Goal: Task Accomplishment & Management: Complete application form

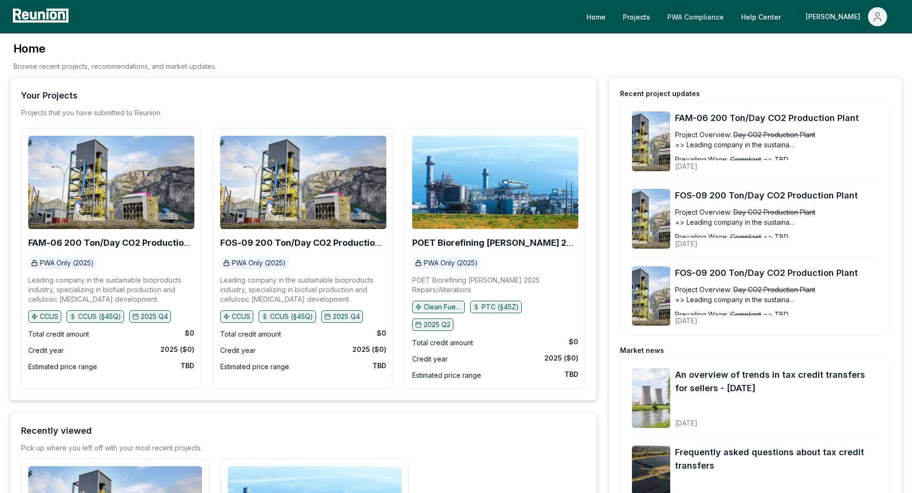
click at [731, 16] on link "PWA Compliance" at bounding box center [695, 16] width 72 height 19
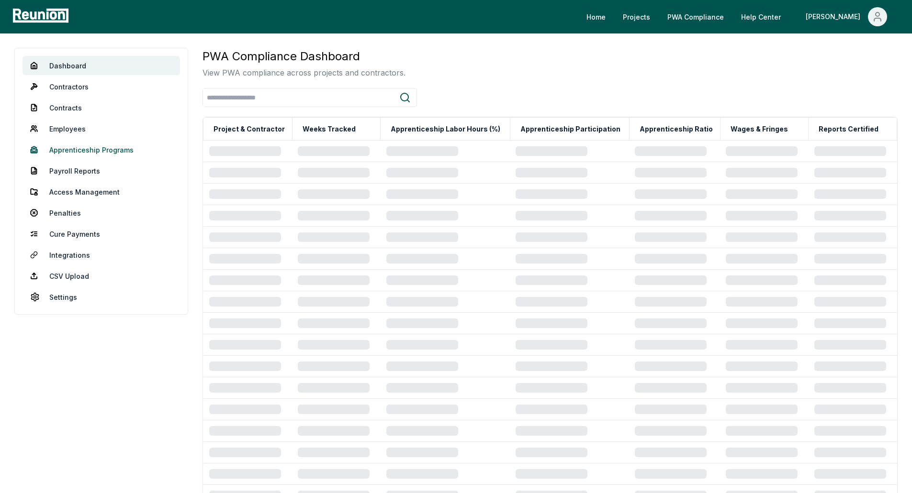
click at [93, 149] on link "Apprenticeship Programs" at bounding box center [100, 149] width 157 height 19
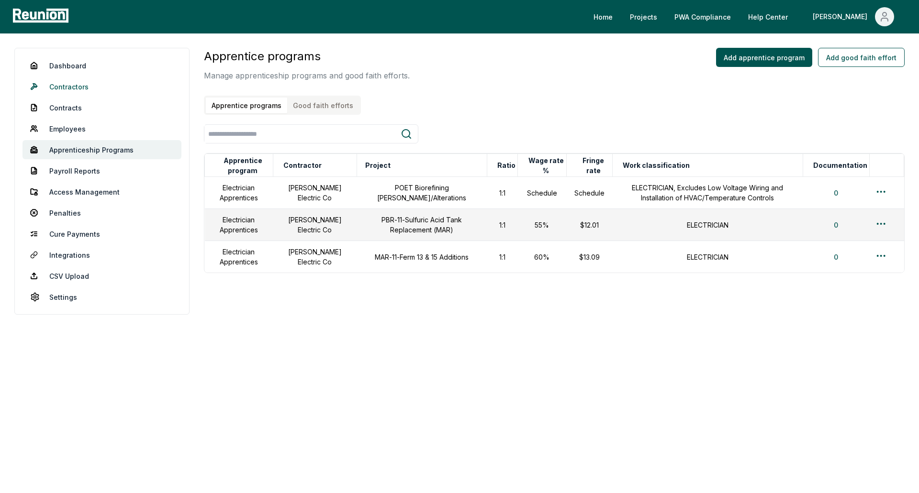
click at [72, 89] on link "Contractors" at bounding box center [101, 86] width 159 height 19
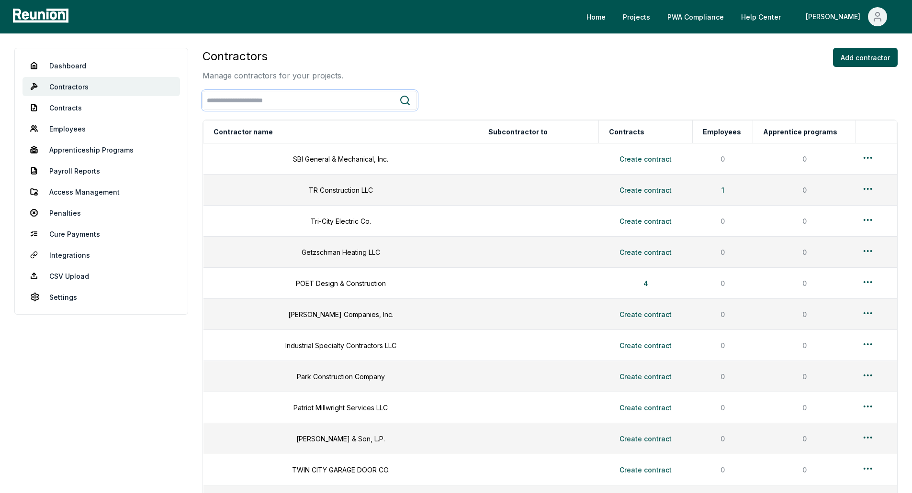
click at [295, 106] on input "search" at bounding box center [301, 101] width 196 height 18
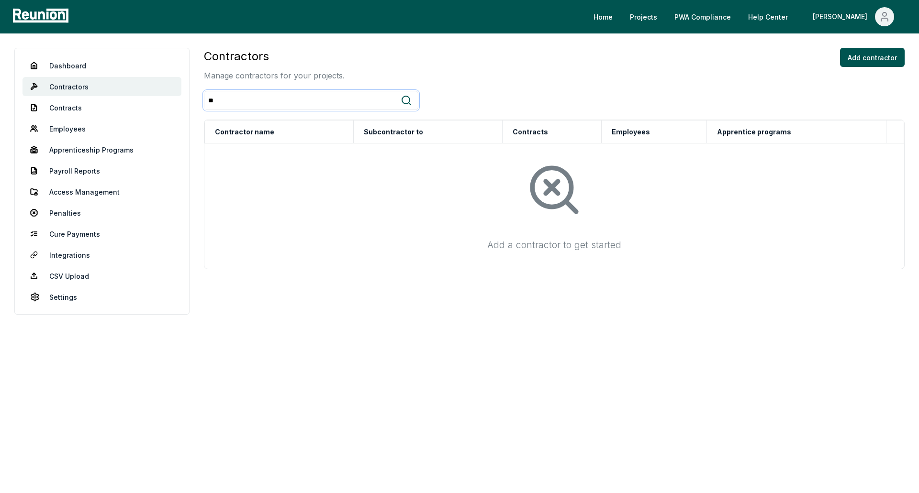
type input "*"
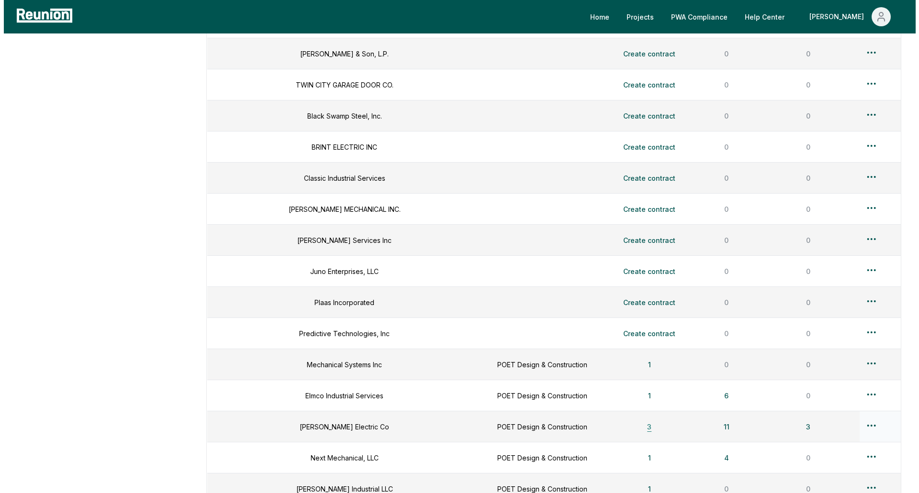
scroll to position [383, 0]
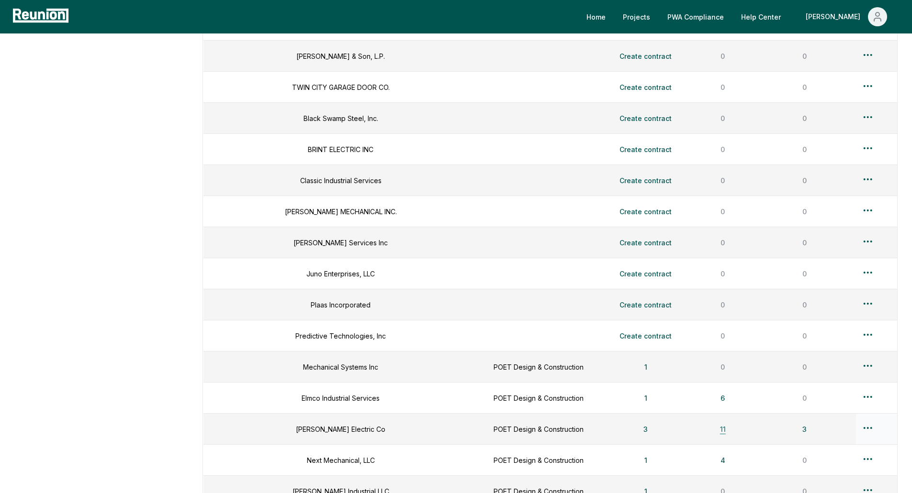
click at [713, 431] on button "11" at bounding box center [722, 429] width 21 height 19
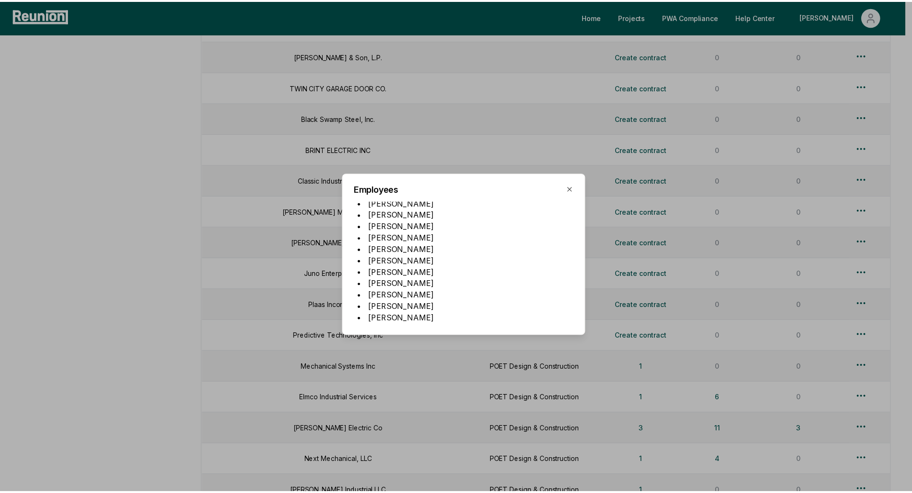
scroll to position [11, 0]
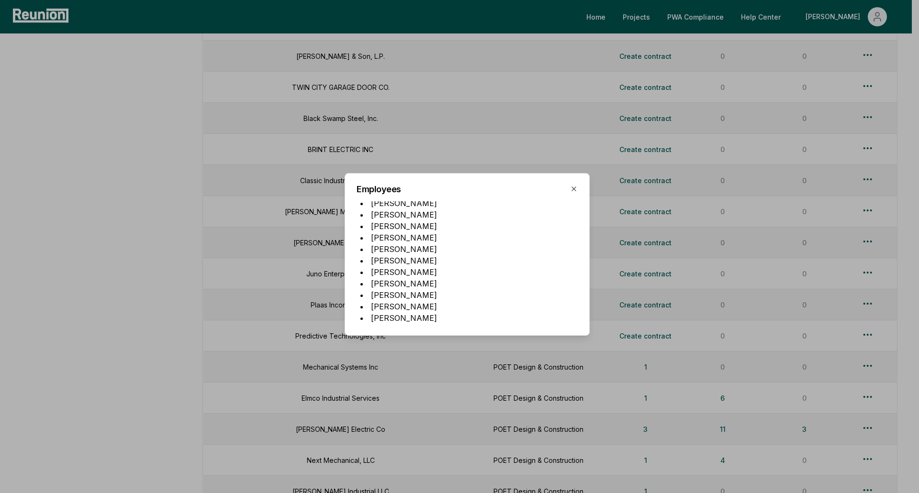
click at [569, 187] on h2 "Employees" at bounding box center [466, 189] width 221 height 9
click at [565, 179] on div "Employees HARRISON SHOUP RICHARD RONDY KEITH RAWLINS LUCAS RYAN BRENT LAUGHMAN …" at bounding box center [467, 254] width 245 height 163
click at [135, 242] on div at bounding box center [459, 246] width 919 height 493
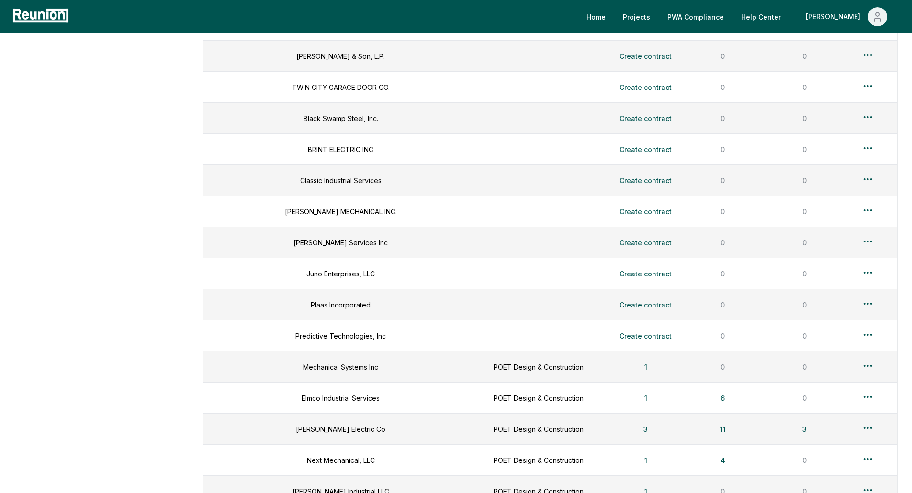
scroll to position [0, 0]
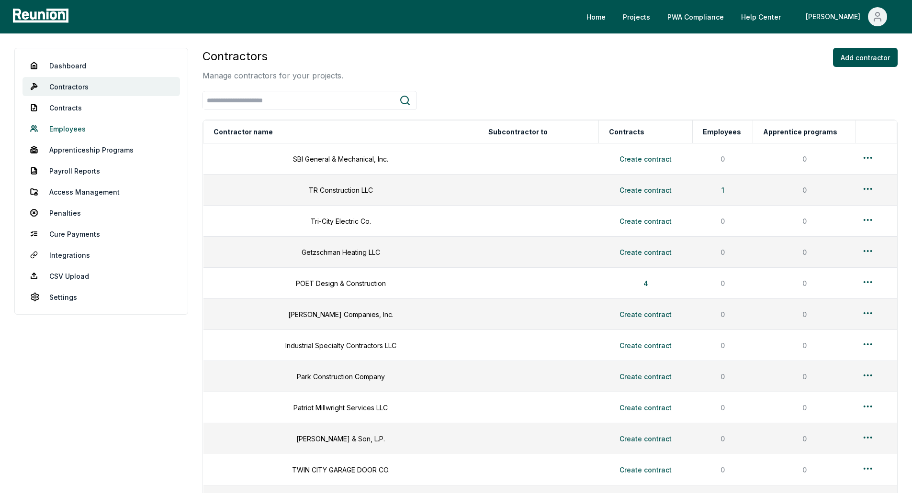
click at [64, 130] on link "Employees" at bounding box center [100, 128] width 157 height 19
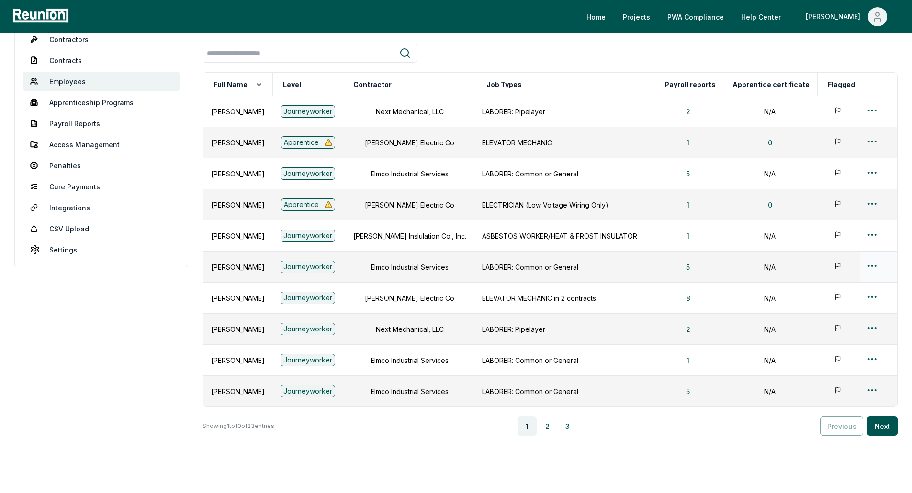
scroll to position [48, 0]
click at [326, 53] on input "search" at bounding box center [301, 53] width 196 height 18
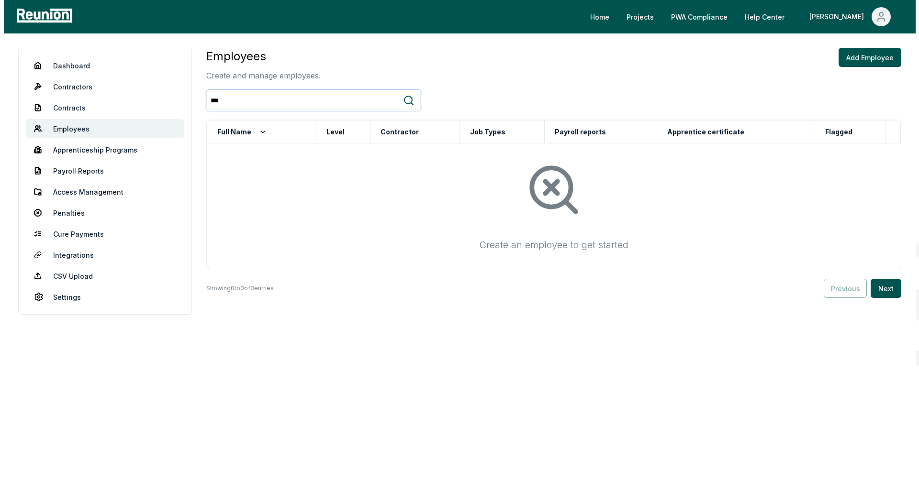
scroll to position [0, 0]
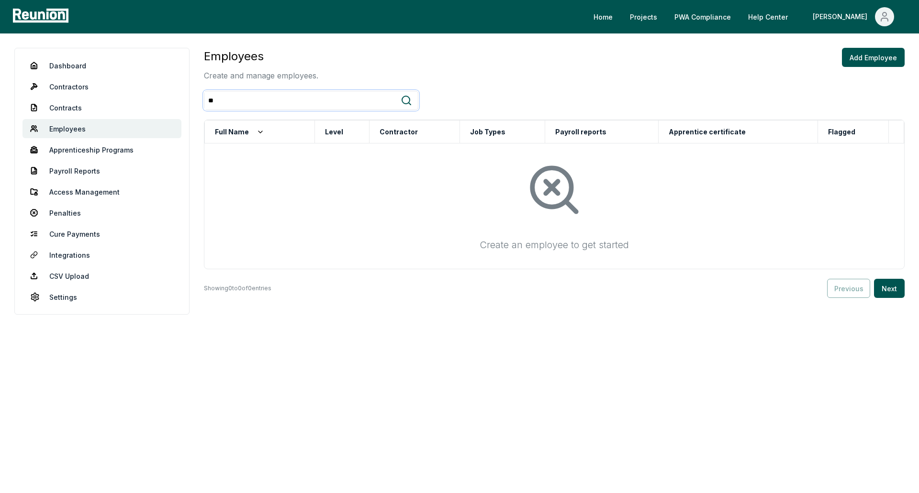
type input "*"
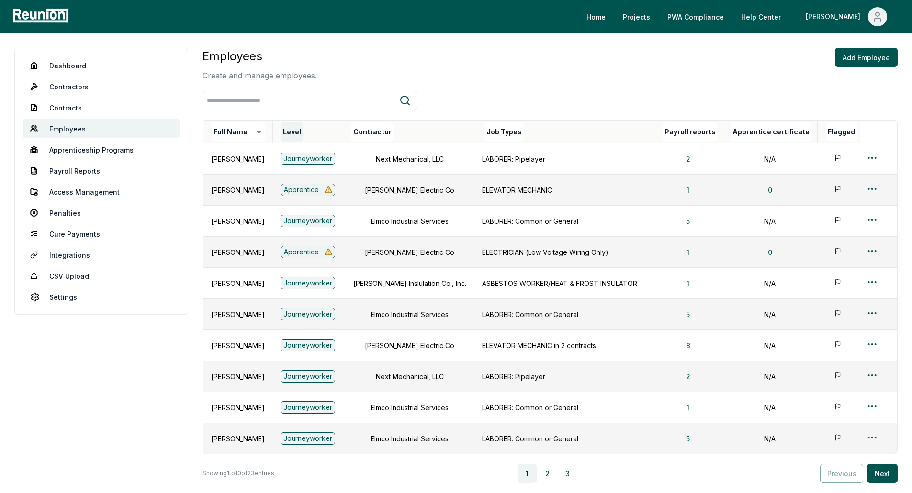
click at [303, 132] on button "Level" at bounding box center [292, 131] width 22 height 19
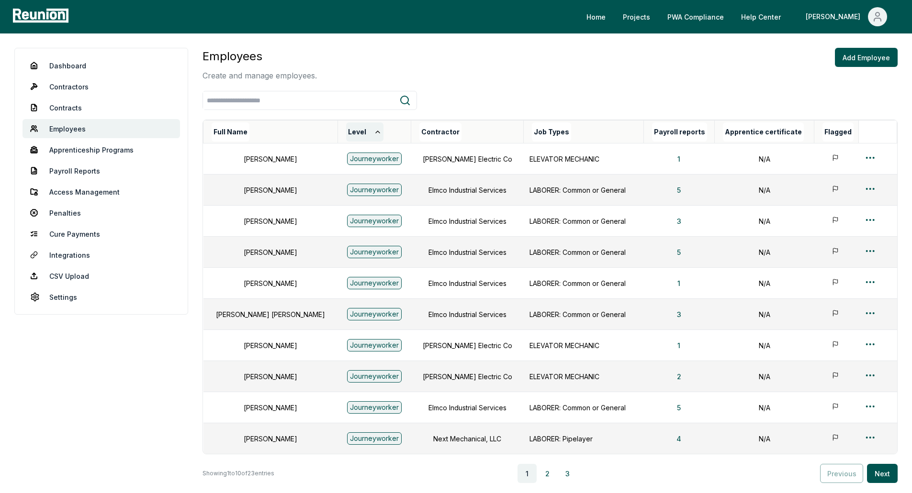
click at [346, 134] on button "Level" at bounding box center [364, 131] width 37 height 19
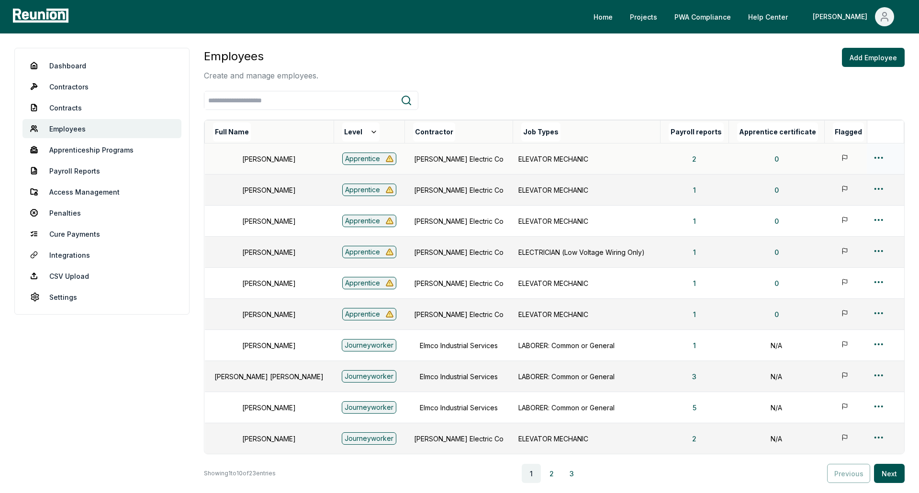
click at [869, 156] on html "Please visit us on your desktop We're working on making our marketplace mobile-…" at bounding box center [459, 287] width 919 height 574
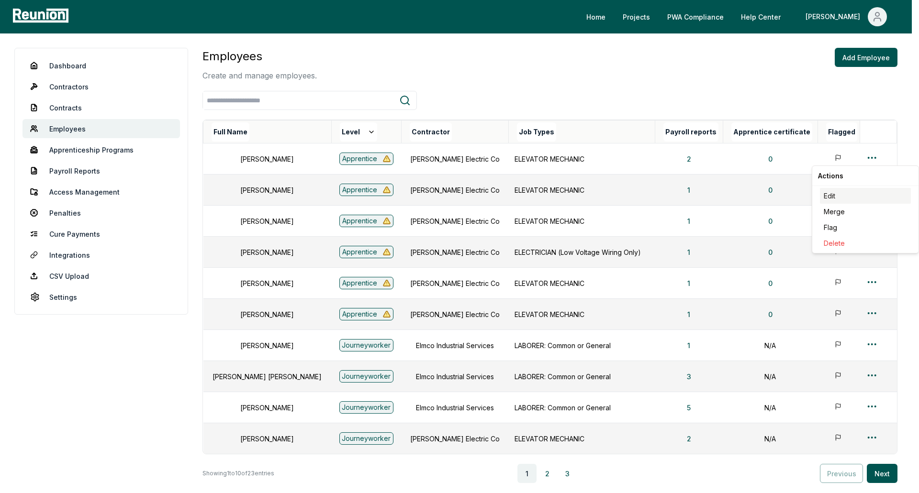
click at [827, 198] on div "Edit" at bounding box center [865, 196] width 91 height 16
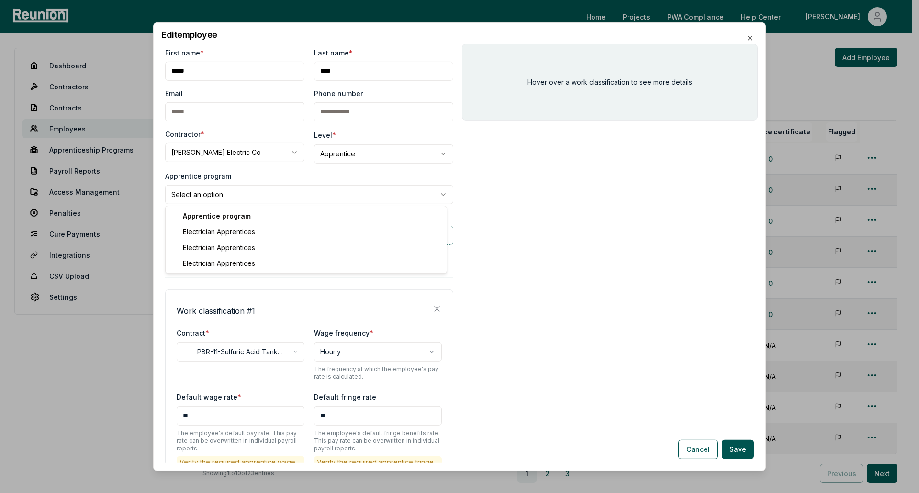
click at [242, 200] on body "Please visit us on your desktop We're working on making our marketplace mobile-…" at bounding box center [456, 287] width 912 height 574
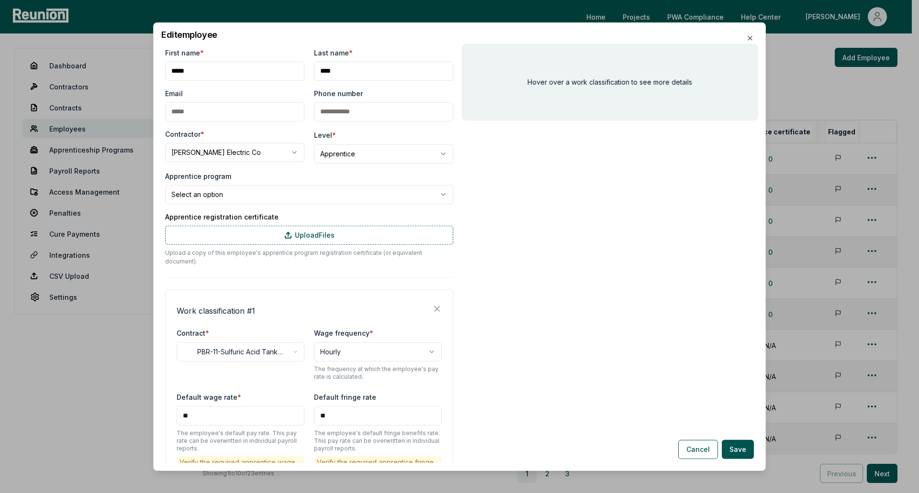
click at [258, 195] on body "Please visit us on your desktop We're working on making our marketplace mobile-…" at bounding box center [456, 287] width 912 height 574
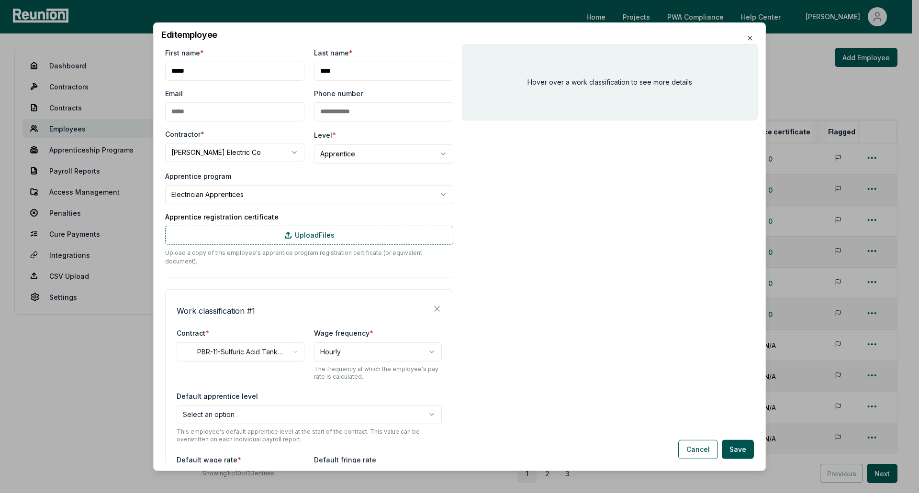
click at [268, 194] on body "Please visit us on your desktop We're working on making our marketplace mobile-…" at bounding box center [456, 287] width 912 height 574
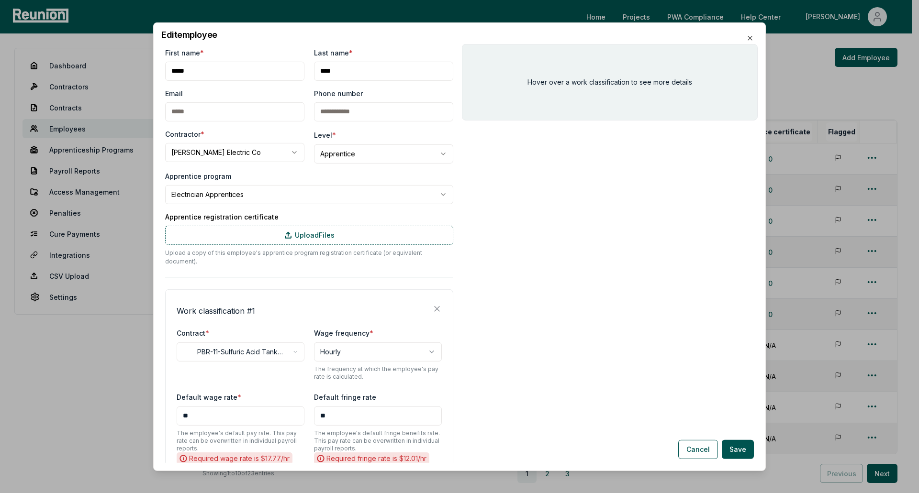
click at [268, 199] on body "Please visit us on your desktop We're working on making our marketplace mobile-…" at bounding box center [456, 287] width 912 height 574
click at [256, 198] on body "Please visit us on your desktop We're working on making our marketplace mobile-…" at bounding box center [456, 287] width 912 height 574
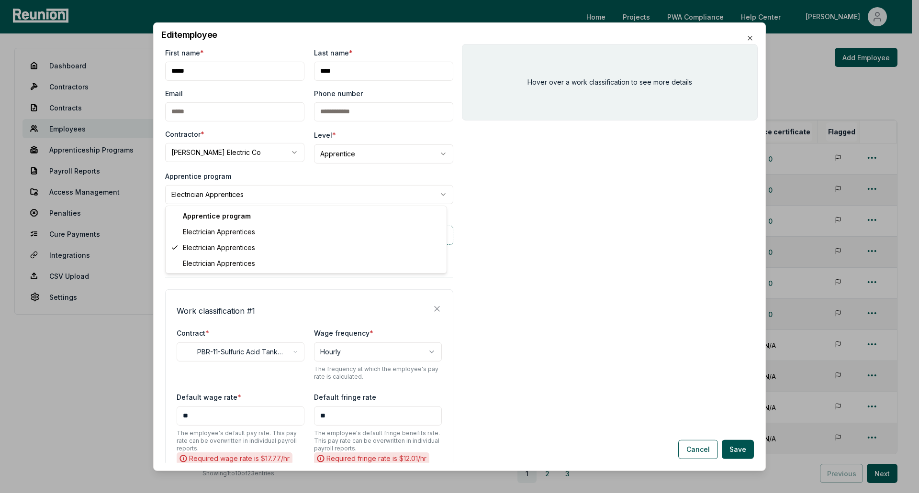
click at [263, 191] on body "Please visit us on your desktop We're working on making our marketplace mobile-…" at bounding box center [456, 287] width 912 height 574
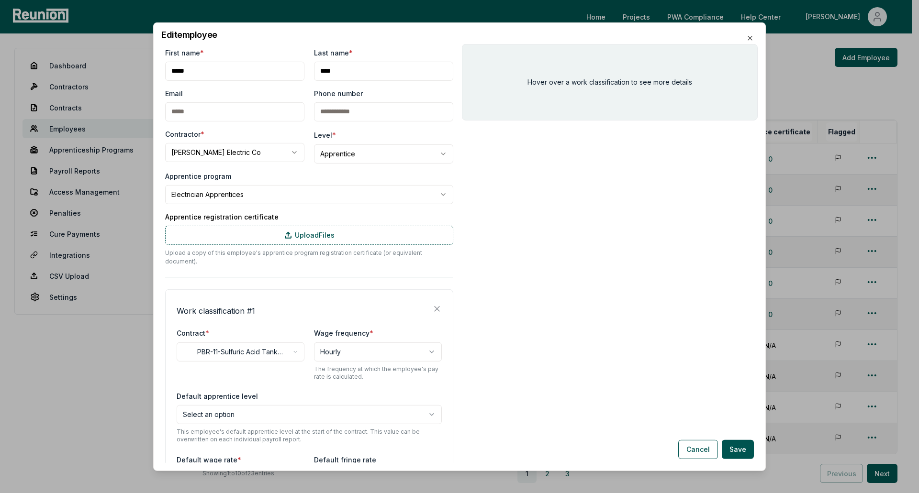
click at [240, 190] on body "Please visit us on your desktop We're working on making our marketplace mobile-…" at bounding box center [456, 287] width 912 height 574
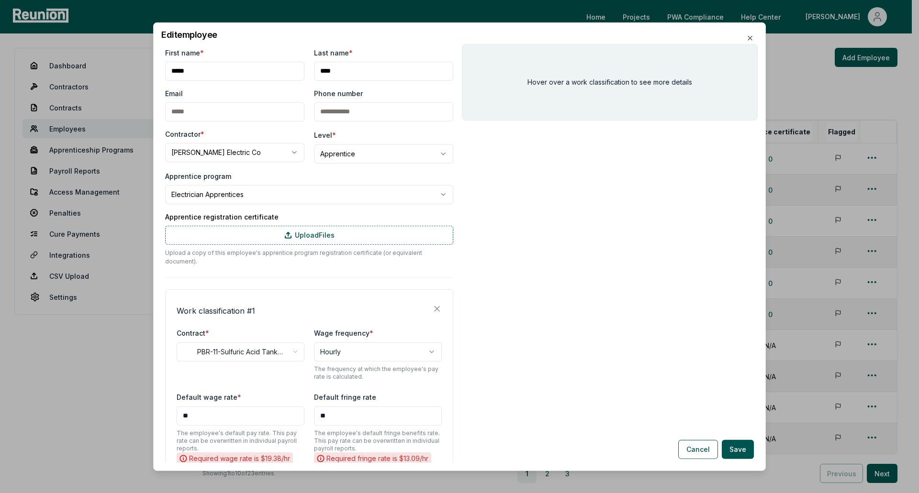
click at [234, 195] on body "Please visit us on your desktop We're working on making our marketplace mobile-…" at bounding box center [456, 287] width 912 height 574
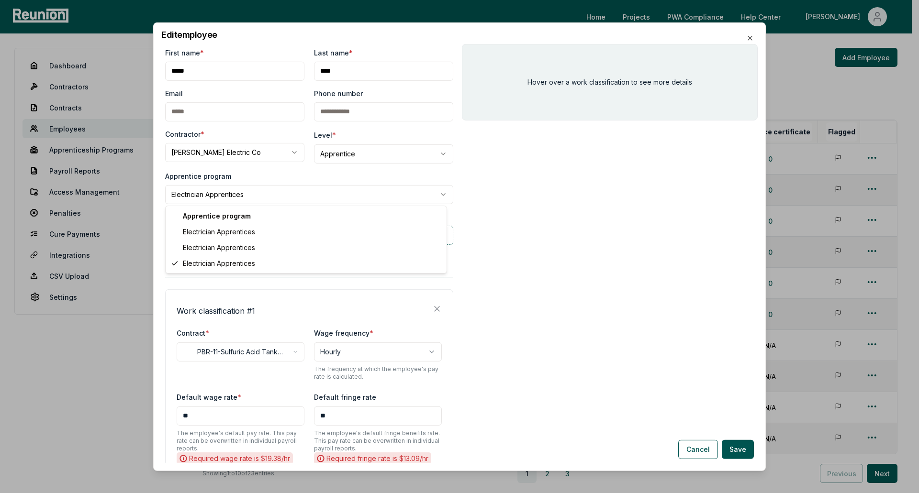
select select "**********"
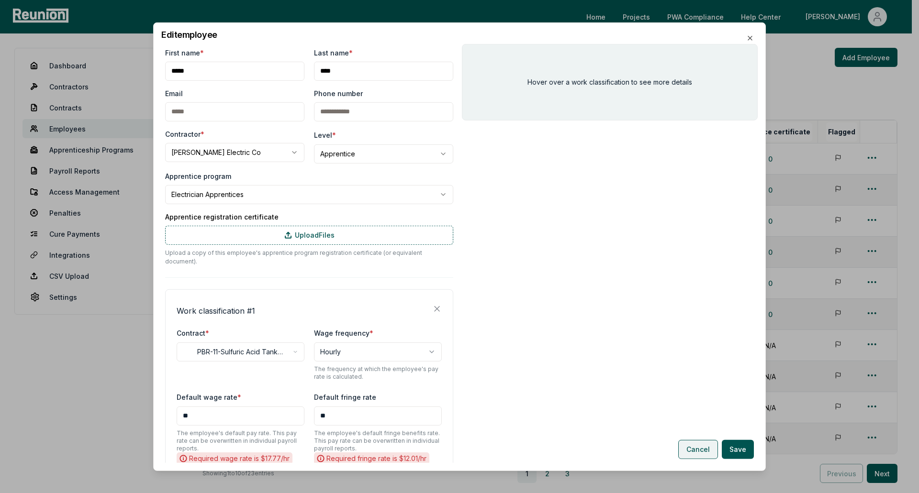
click at [700, 452] on button "Cancel" at bounding box center [698, 449] width 40 height 19
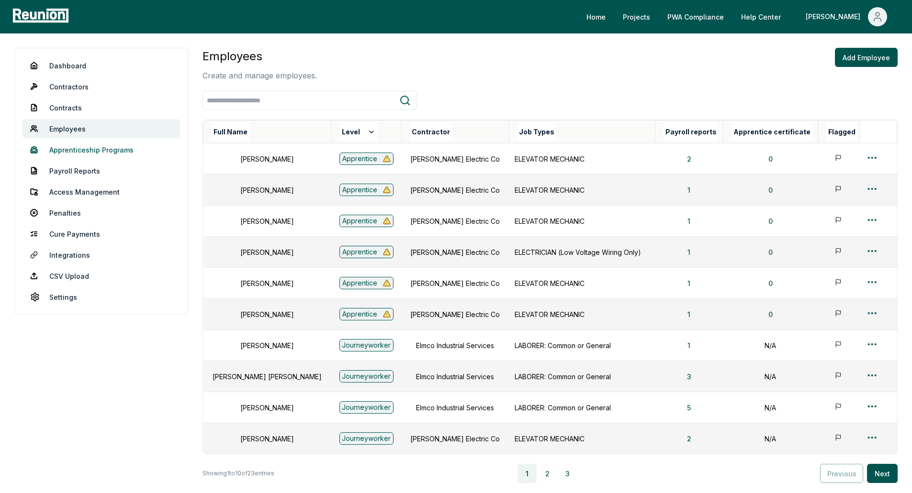
click at [112, 155] on link "Apprenticeship Programs" at bounding box center [100, 149] width 157 height 19
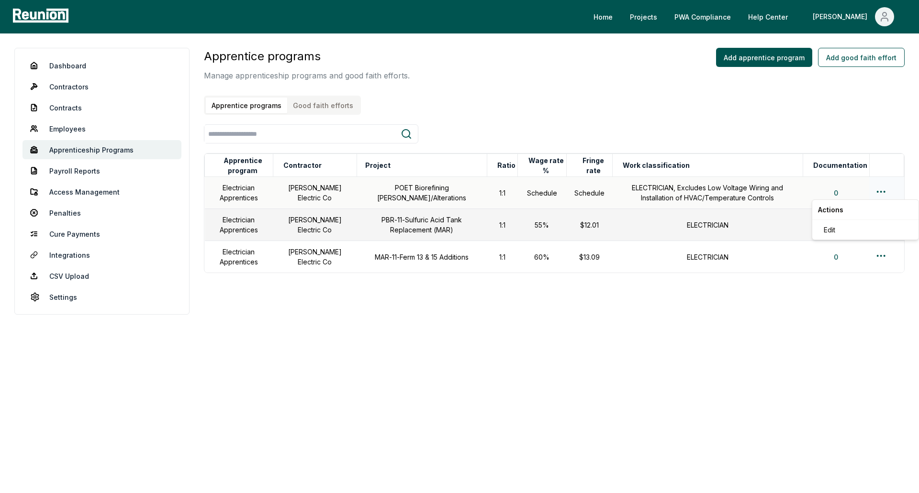
click at [884, 191] on html "Please visit us on your desktop We're working on making our marketplace mobile-…" at bounding box center [459, 246] width 919 height 493
click at [841, 228] on div "Edit" at bounding box center [865, 230] width 91 height 16
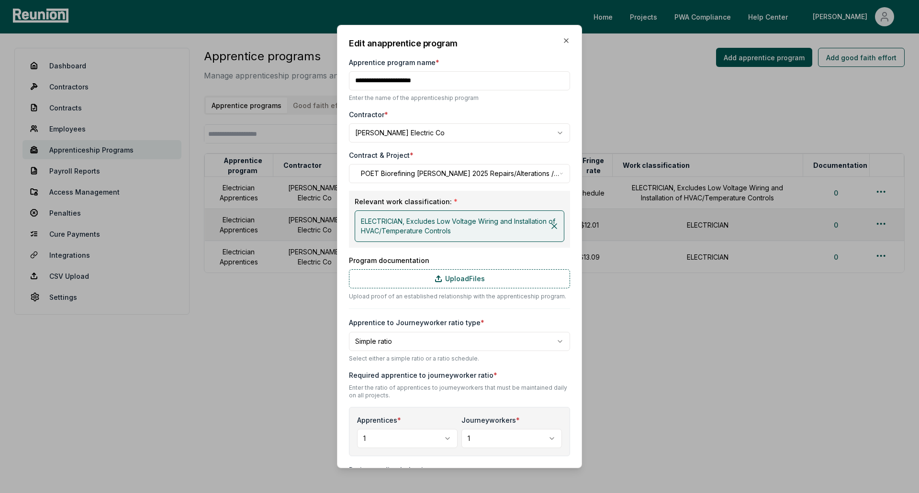
click at [461, 79] on input "Apprentice program name *" at bounding box center [459, 80] width 221 height 19
type input "**********"
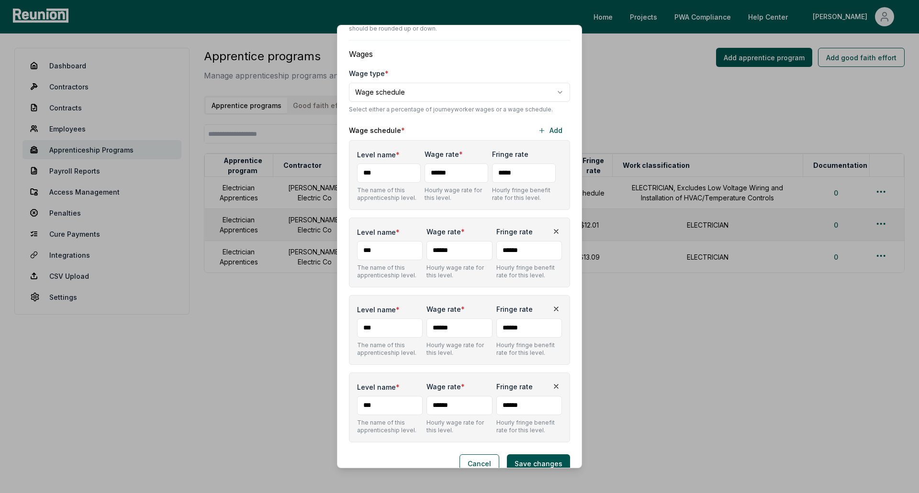
scroll to position [510, 0]
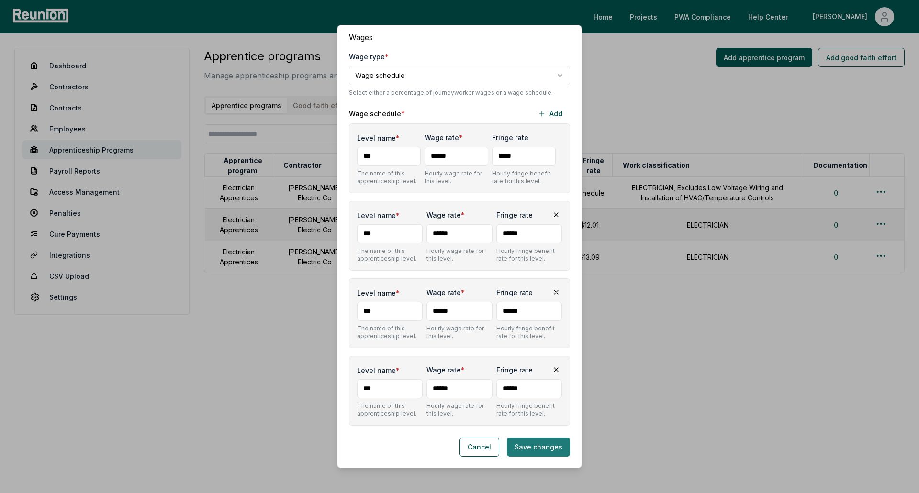
click at [526, 438] on button "Save changes" at bounding box center [538, 447] width 63 height 19
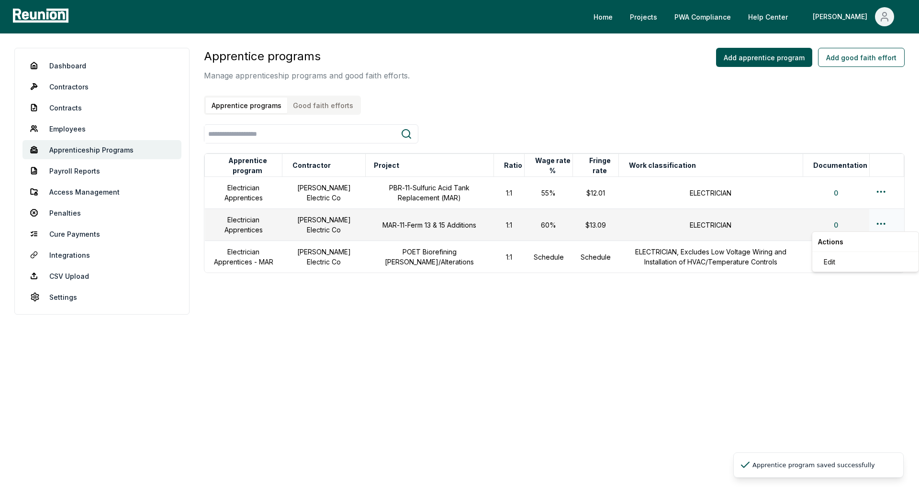
click at [880, 222] on html "Please visit us on your desktop We're working on making our marketplace mobile-…" at bounding box center [459, 246] width 919 height 493
click at [825, 267] on div "Edit" at bounding box center [865, 262] width 91 height 16
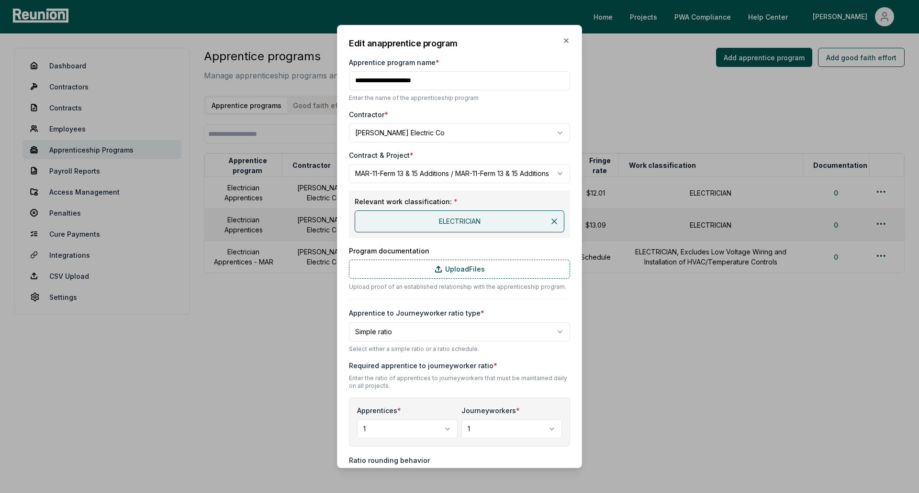
click at [469, 78] on input "Apprentice program name *" at bounding box center [459, 80] width 221 height 19
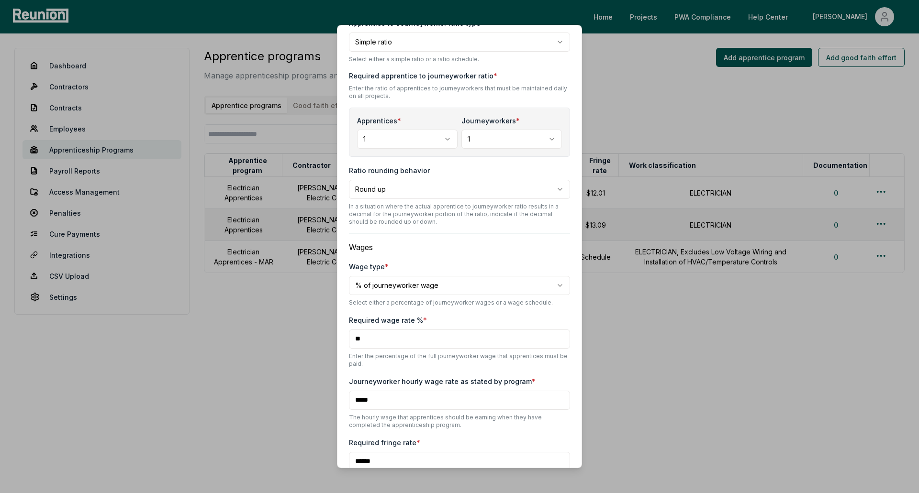
scroll to position [347, 0]
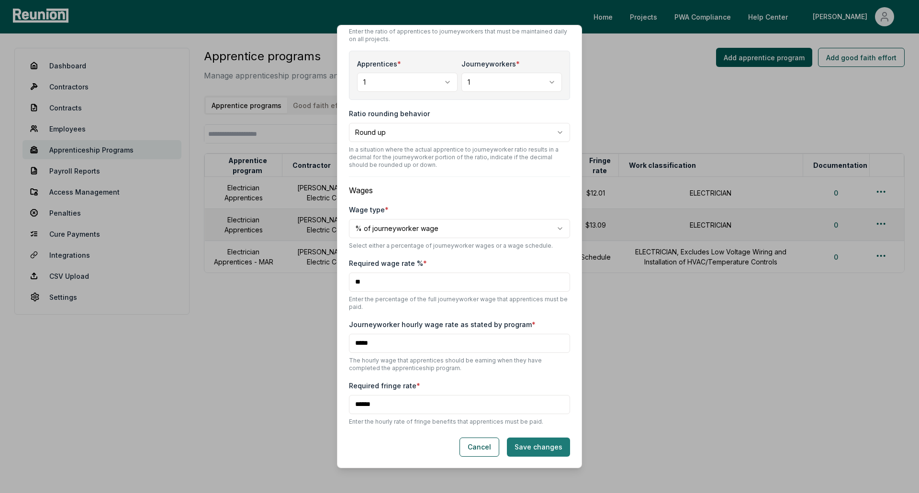
type input "**********"
click at [521, 444] on button "Save changes" at bounding box center [538, 447] width 63 height 19
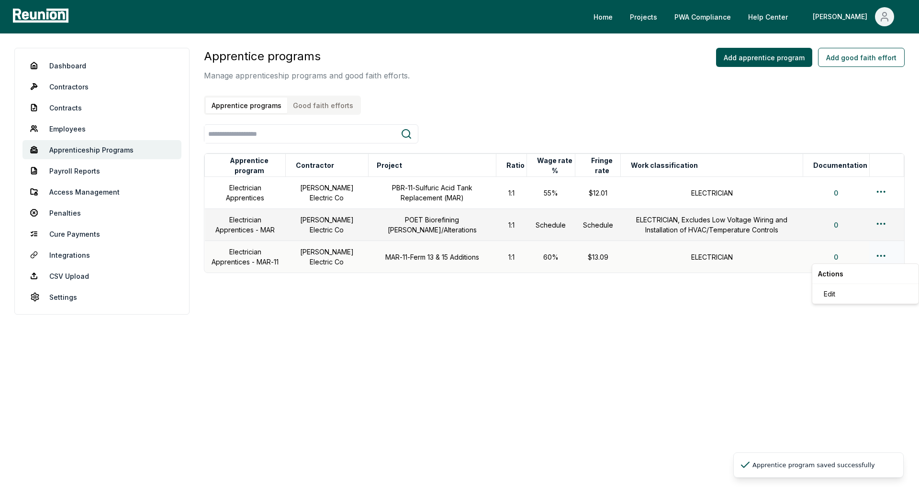
click at [879, 256] on html "Please visit us on your desktop We're working on making our marketplace mobile-…" at bounding box center [459, 246] width 919 height 493
click at [845, 295] on div "Edit" at bounding box center [865, 294] width 91 height 16
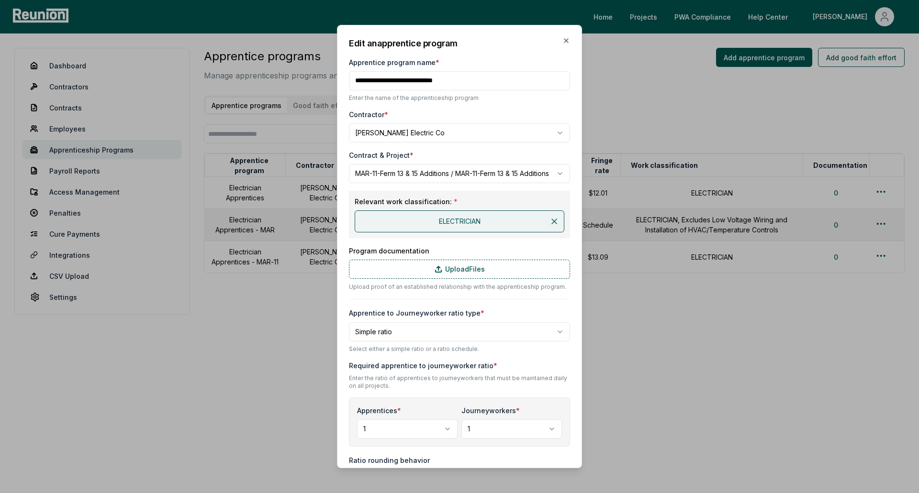
click at [550, 38] on h2 "Edit an apprentice program" at bounding box center [459, 43] width 221 height 13
click at [562, 40] on icon "button" at bounding box center [566, 41] width 8 height 8
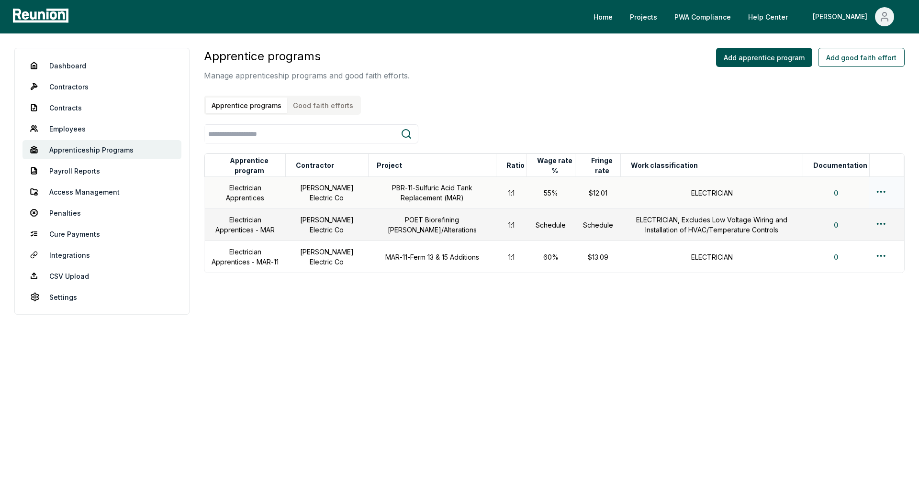
click at [879, 191] on html "Please visit us on your desktop We're working on making our marketplace mobile-…" at bounding box center [459, 246] width 919 height 493
click at [832, 230] on div "Edit" at bounding box center [865, 230] width 91 height 16
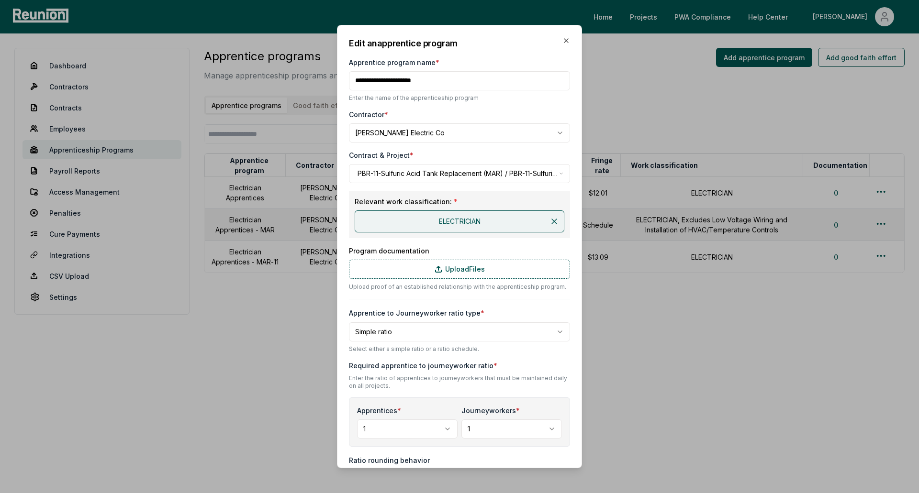
click at [501, 82] on input "Apprentice program name *" at bounding box center [459, 80] width 221 height 19
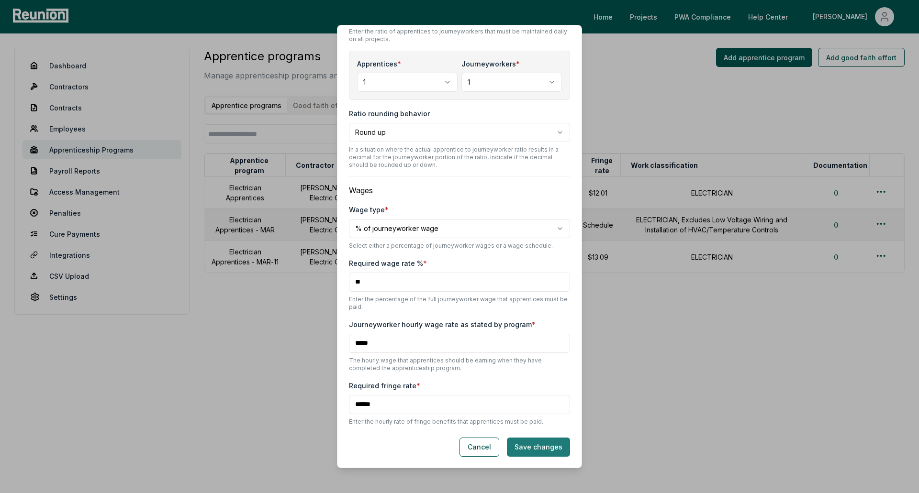
type input "**********"
click at [529, 447] on button "Save changes" at bounding box center [538, 447] width 63 height 19
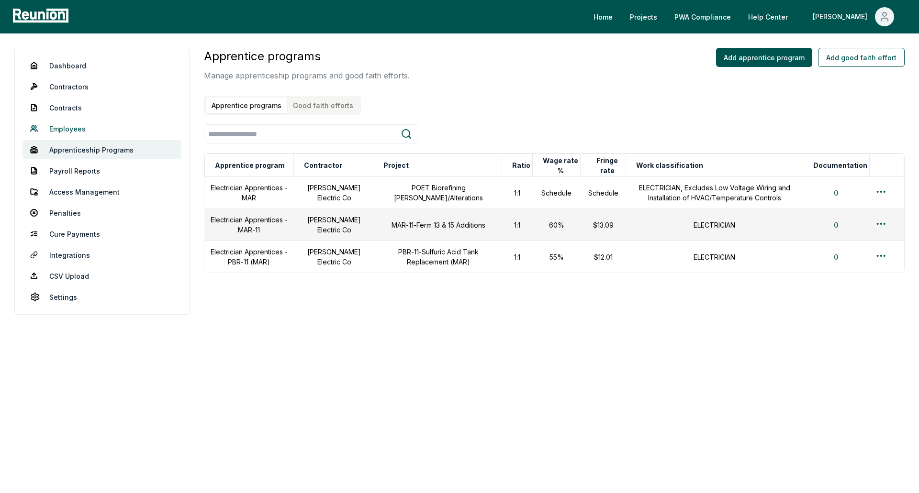
click at [61, 126] on link "Employees" at bounding box center [101, 128] width 159 height 19
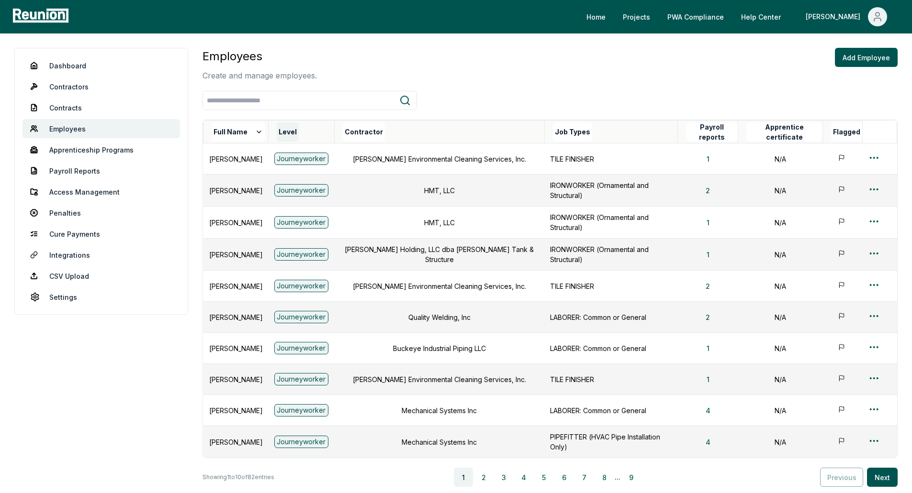
click at [299, 134] on button "Level" at bounding box center [288, 131] width 22 height 19
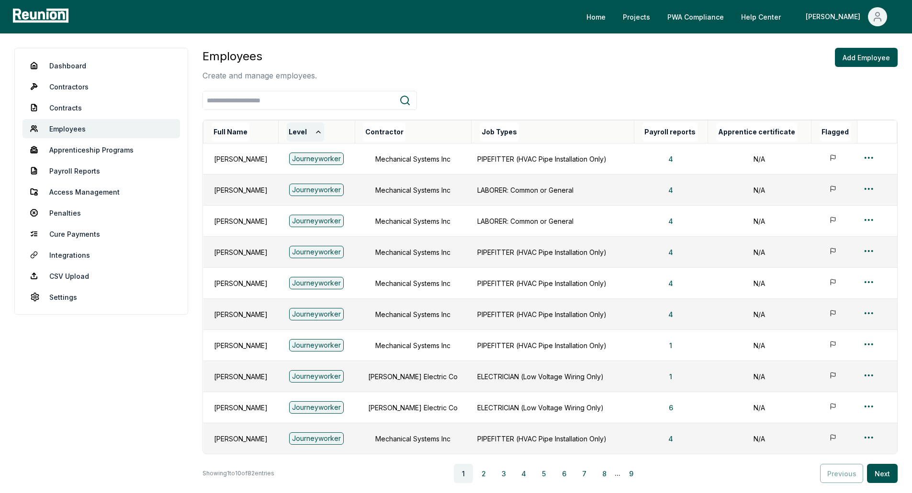
click at [312, 134] on button "Level" at bounding box center [305, 131] width 37 height 19
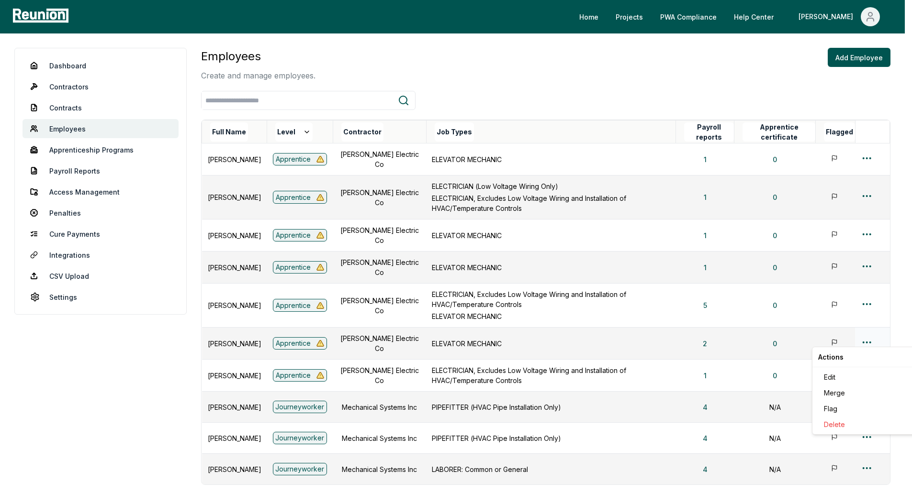
click at [876, 340] on html "Please visit us on your desktop We're working on making our marketplace mobile-…" at bounding box center [456, 302] width 912 height 605
click at [838, 378] on div "Edit" at bounding box center [865, 377] width 91 height 16
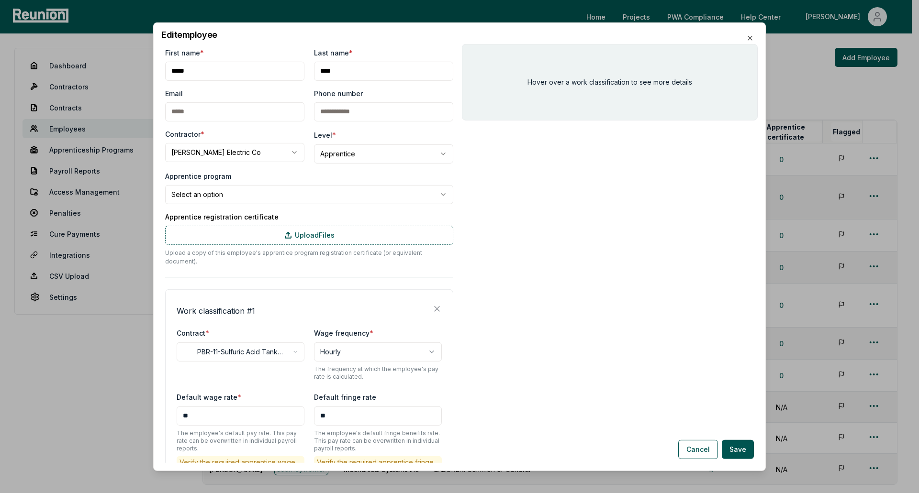
click at [220, 198] on body "Please visit us on your desktop We're working on making our marketplace mobile-…" at bounding box center [456, 302] width 912 height 605
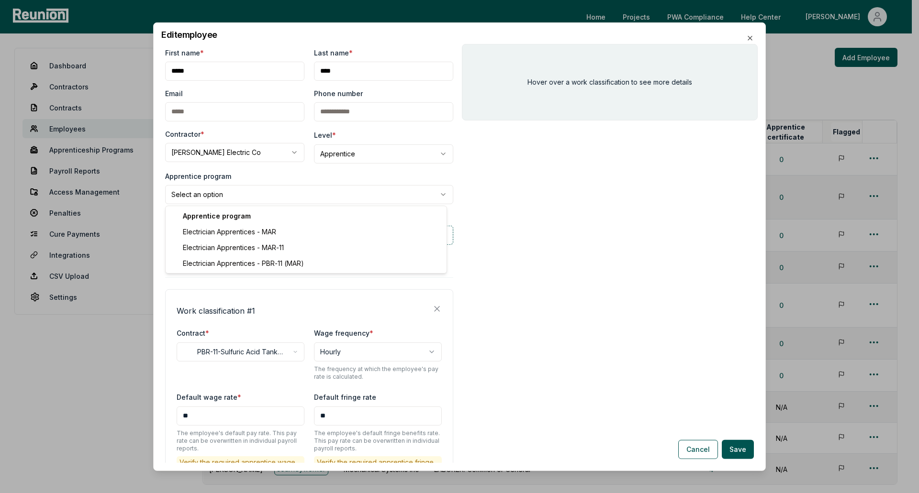
select select "**********"
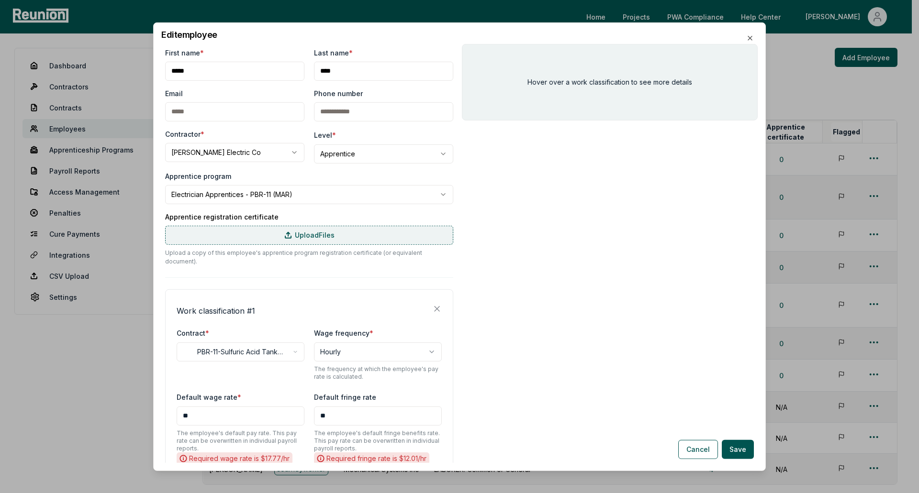
click at [234, 231] on label "Upload Files" at bounding box center [309, 234] width 288 height 19
click at [0, 0] on input "Upload Files" at bounding box center [0, 0] width 0 height 0
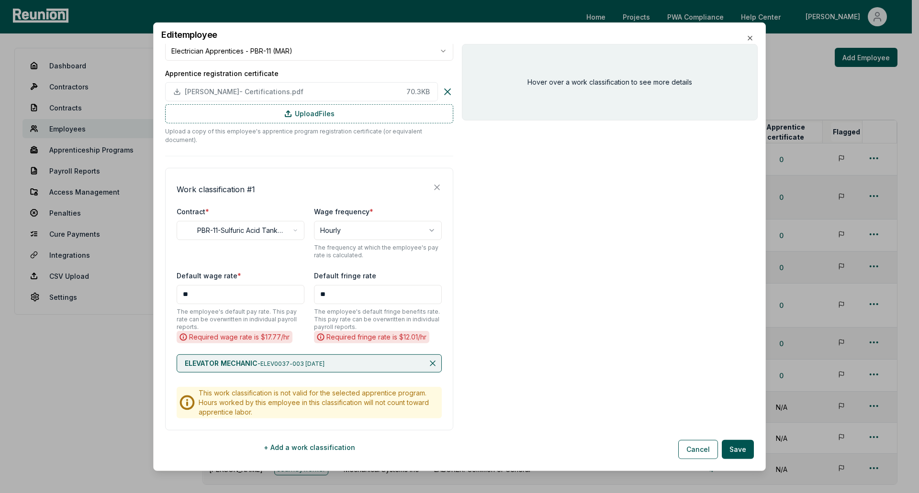
scroll to position [156, 0]
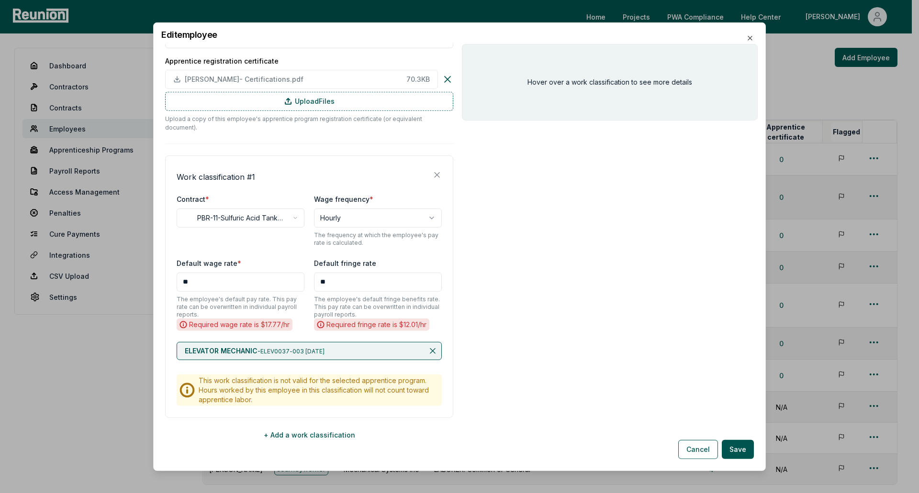
click at [218, 272] on input "**" at bounding box center [241, 281] width 128 height 19
type input "******"
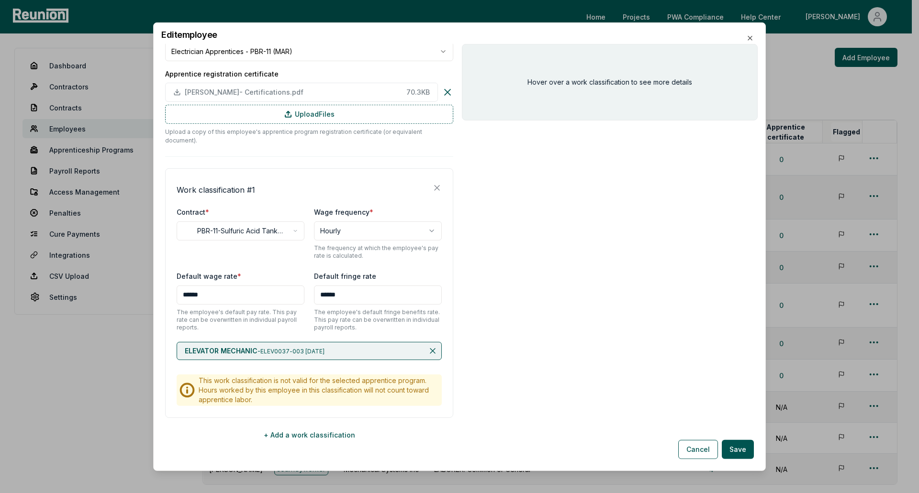
type input "******"
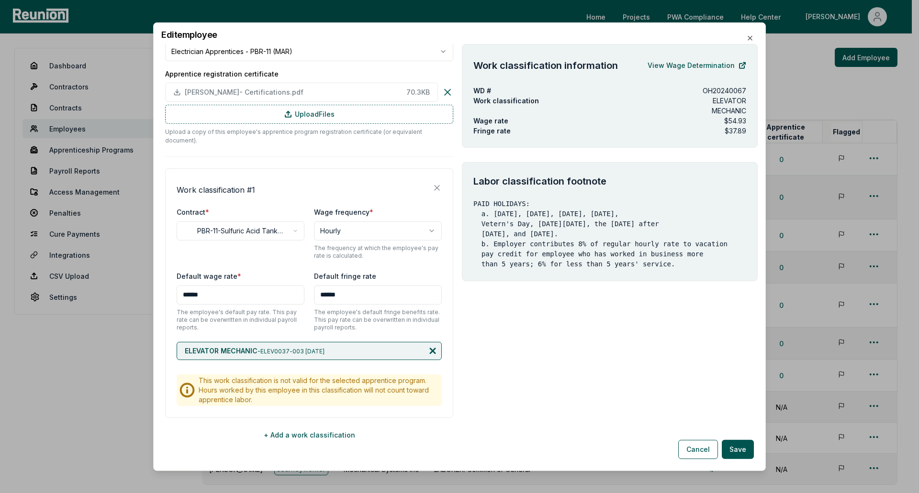
click at [428, 346] on icon at bounding box center [433, 351] width 10 height 10
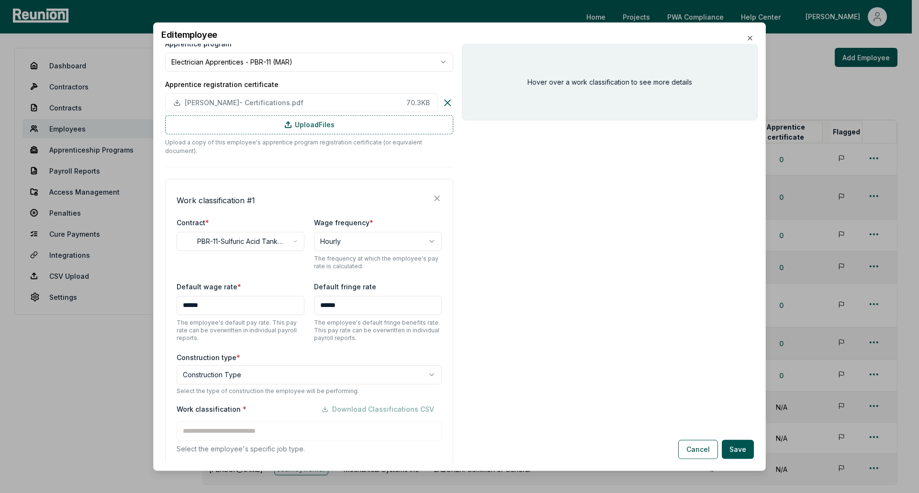
scroll to position [180, 0]
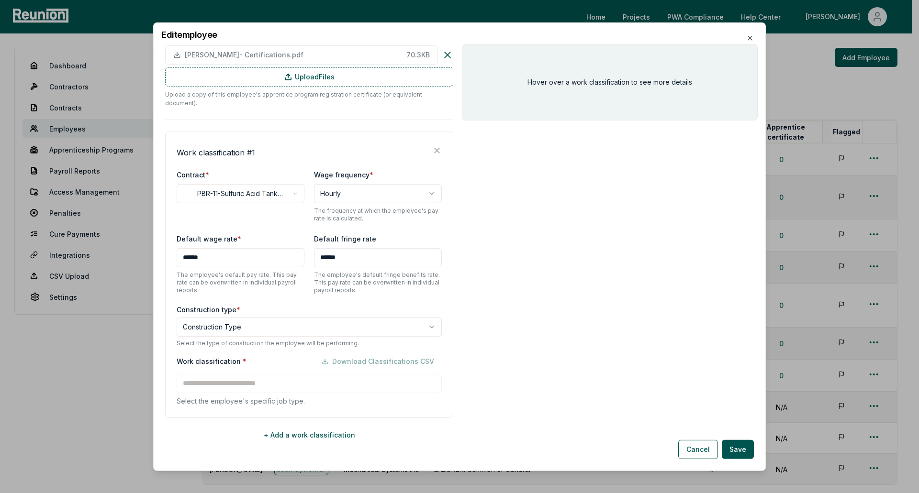
click at [273, 314] on body "Please visit us on your desktop We're working on making our marketplace mobile-…" at bounding box center [456, 302] width 912 height 605
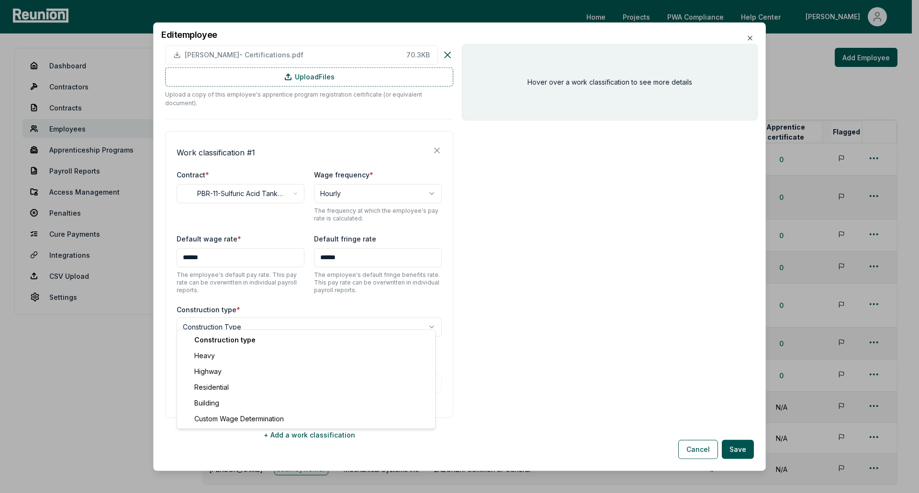
select select "*****"
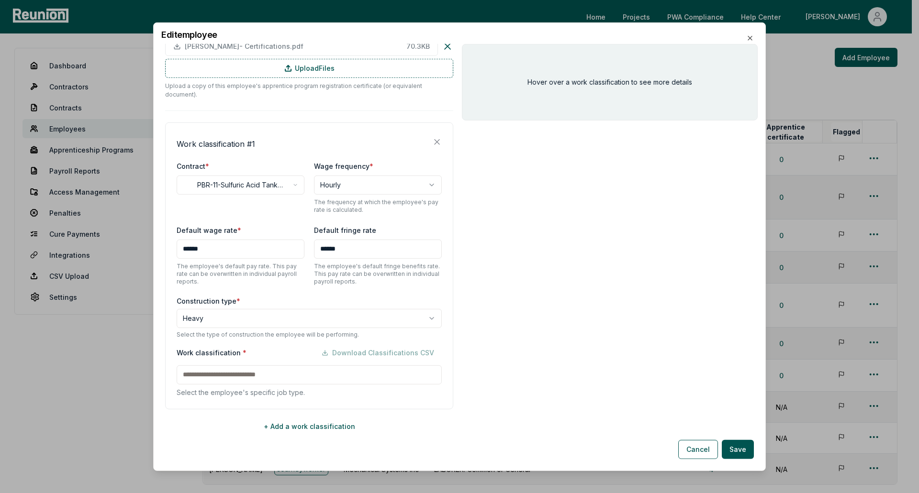
click at [272, 377] on div "Work classification * Download Classifications CSV Select the employee's specif…" at bounding box center [309, 370] width 265 height 54
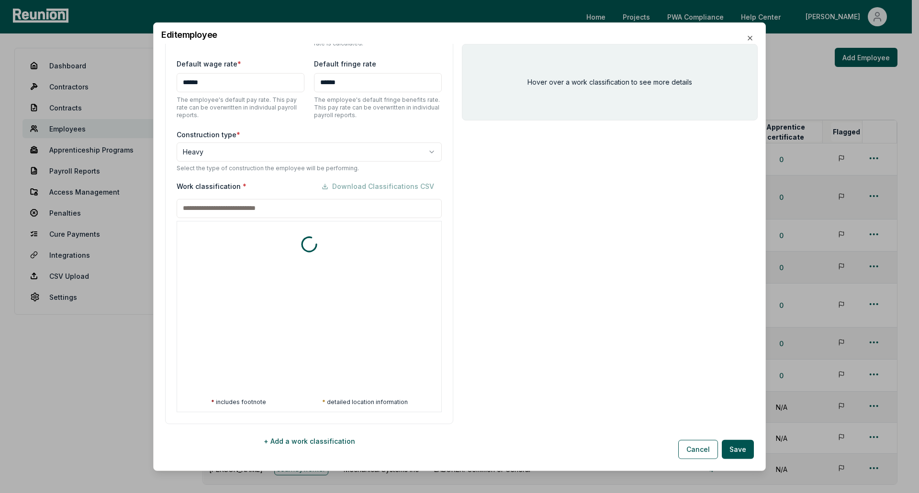
scroll to position [362, 0]
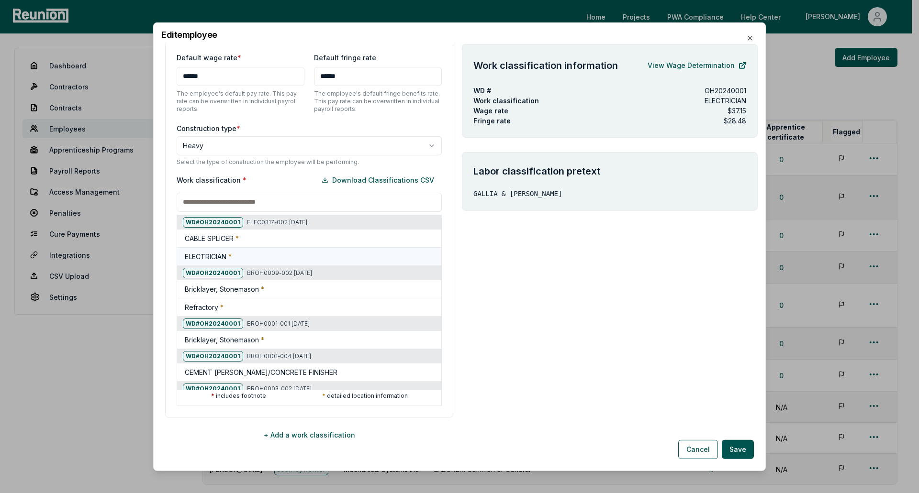
click at [217, 251] on h5 "ELECTRICIAN *" at bounding box center [208, 256] width 47 height 10
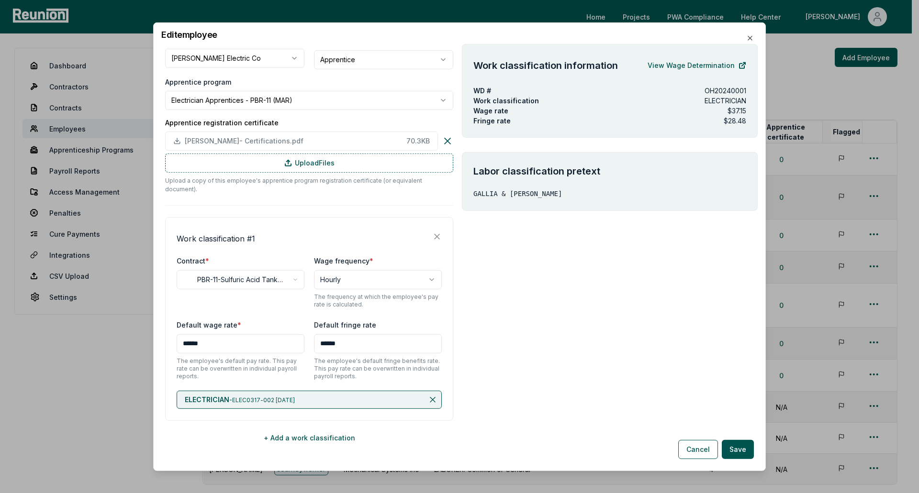
scroll to position [97, 0]
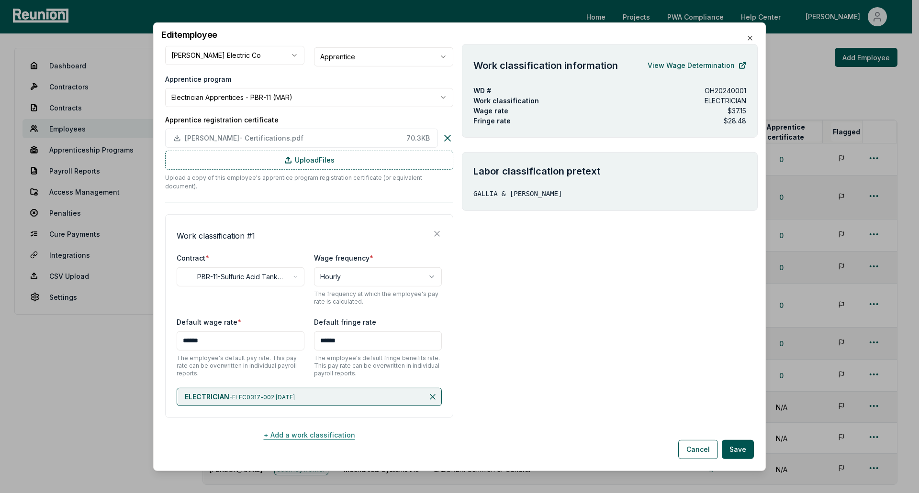
click at [288, 425] on button "+ Add a work classification" at bounding box center [309, 434] width 288 height 19
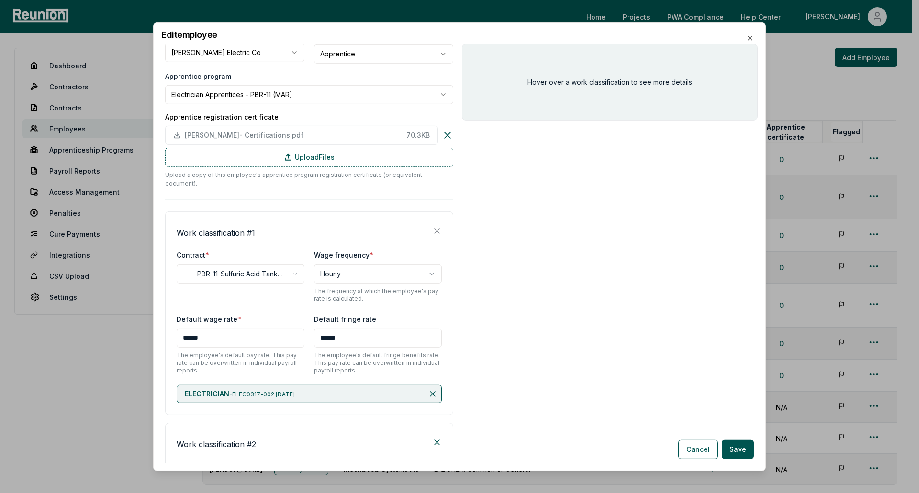
scroll to position [70, 0]
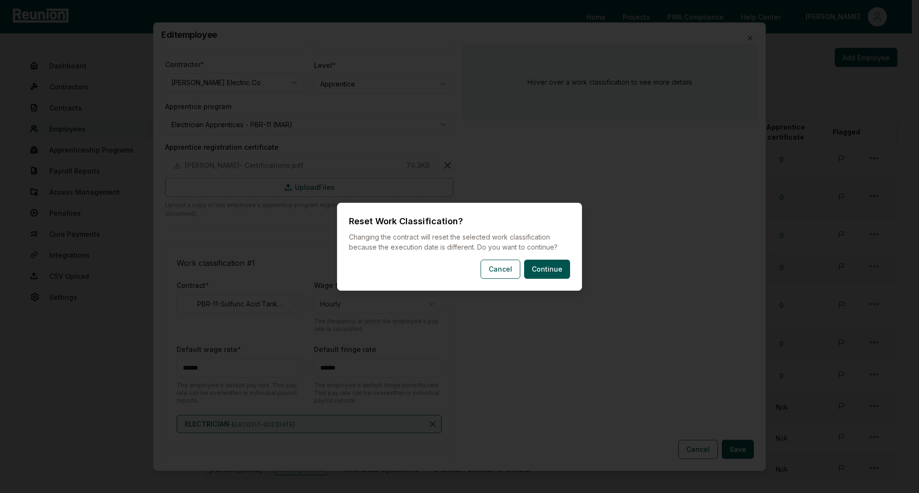
click at [238, 293] on body "Please visit us on your desktop We're working on making our marketplace mobile-…" at bounding box center [456, 302] width 912 height 605
click at [500, 270] on button "Cancel" at bounding box center [500, 269] width 40 height 19
click at [289, 297] on body "Please visit us on your desktop We're working on making our marketplace mobile-…" at bounding box center [456, 302] width 912 height 605
click at [511, 267] on button "Cancel" at bounding box center [500, 269] width 40 height 19
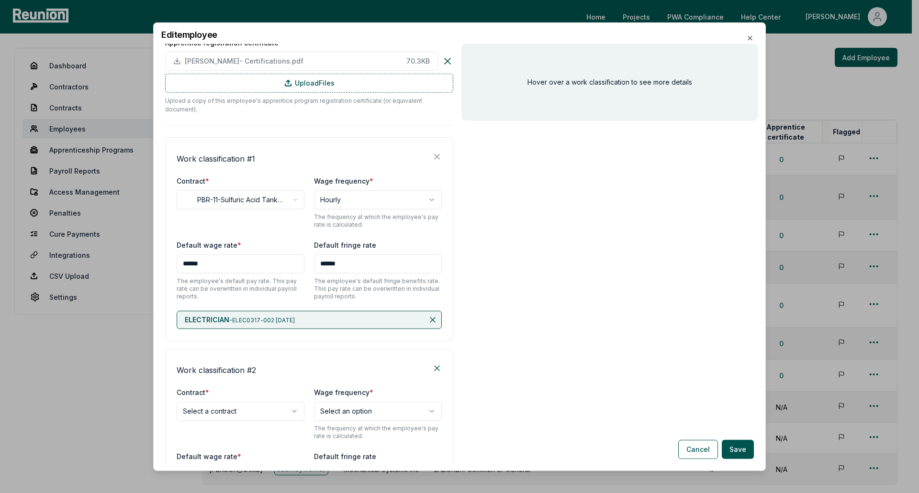
scroll to position [213, 0]
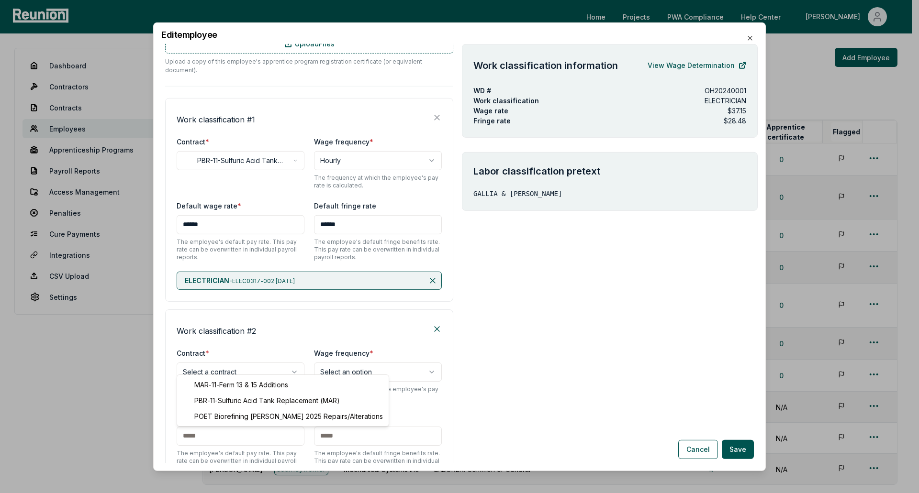
click at [269, 357] on body "Please visit us on your desktop We're working on making our marketplace mobile-…" at bounding box center [456, 302] width 912 height 605
select select "**********"
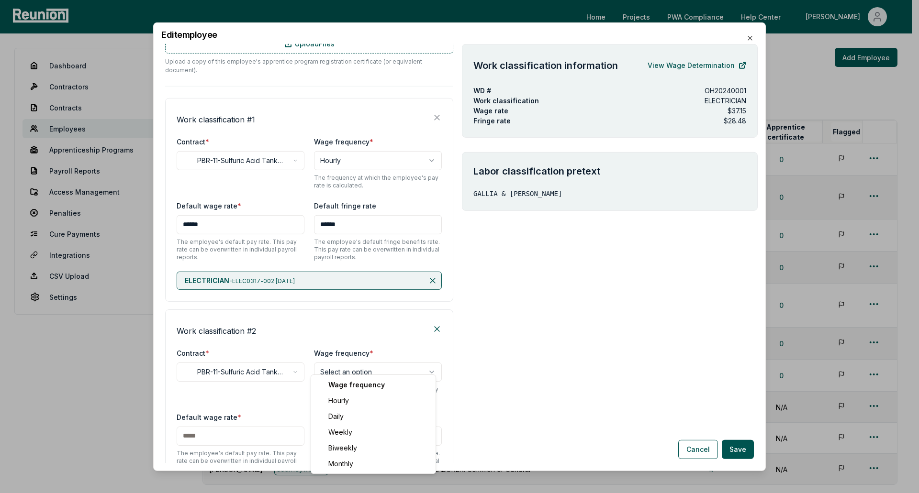
click at [338, 357] on body "Please visit us on your desktop We're working on making our marketplace mobile-…" at bounding box center [456, 302] width 912 height 605
select select "******"
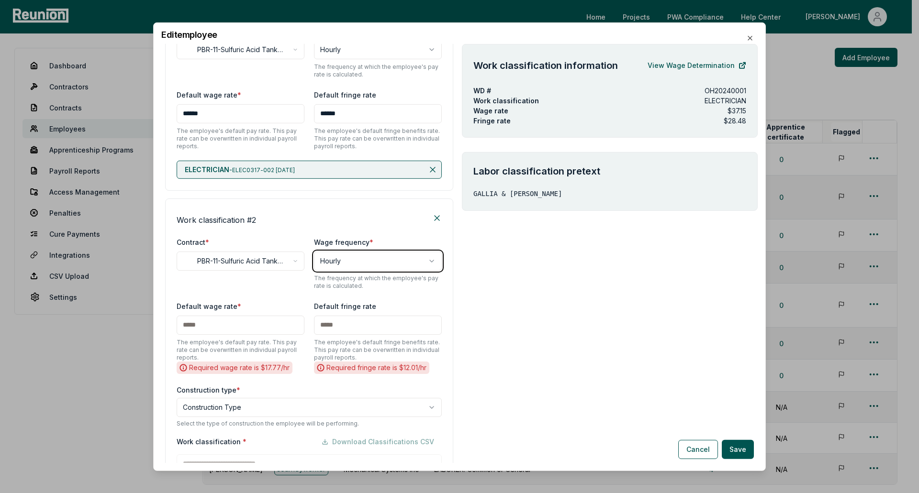
scroll to position [357, 0]
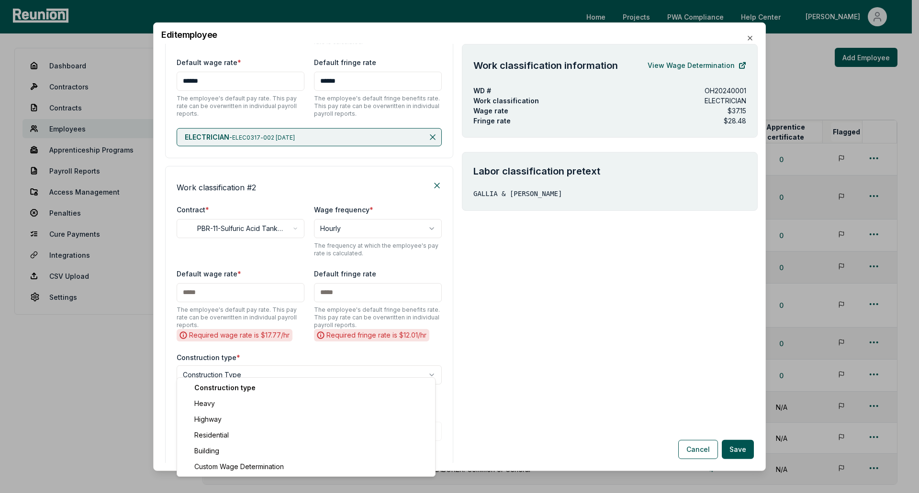
click at [251, 365] on body "Please visit us on your desktop We're working on making our marketplace mobile-…" at bounding box center [456, 302] width 912 height 605
select select "*****"
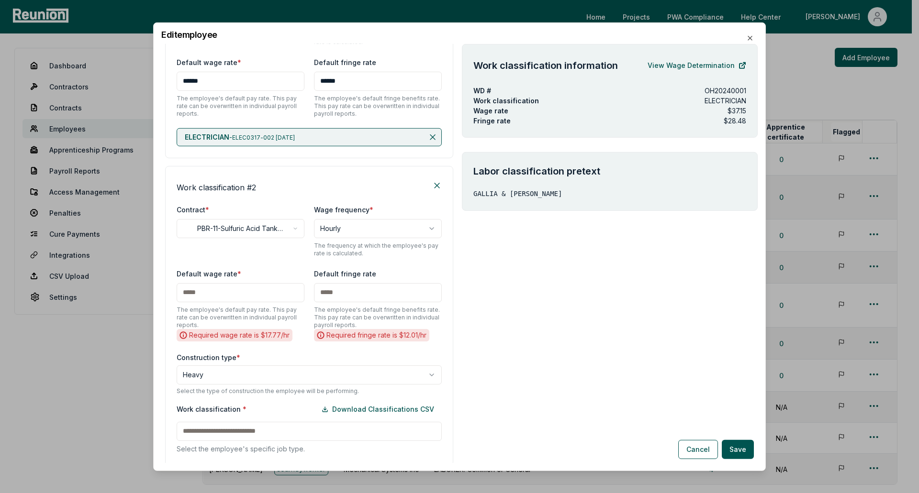
click at [254, 426] on div "Work classification * Download Classifications CSV Select the employee's specif…" at bounding box center [309, 427] width 265 height 54
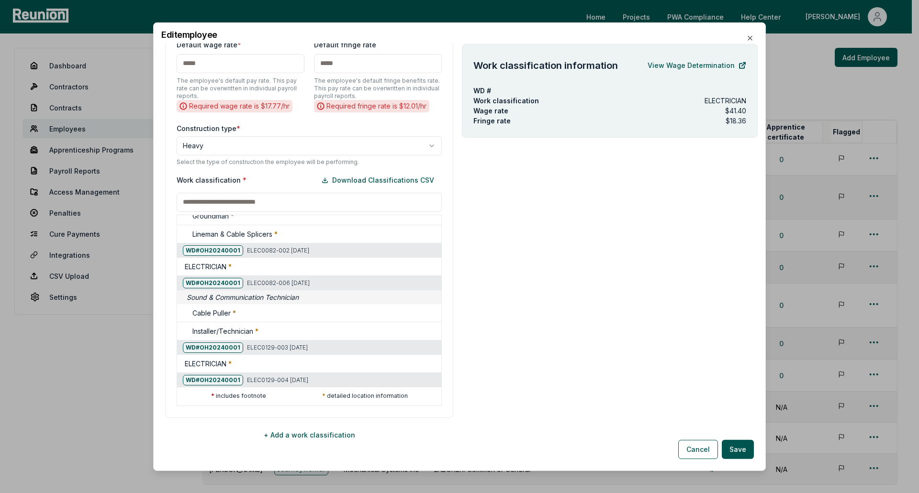
scroll to position [2967, 0]
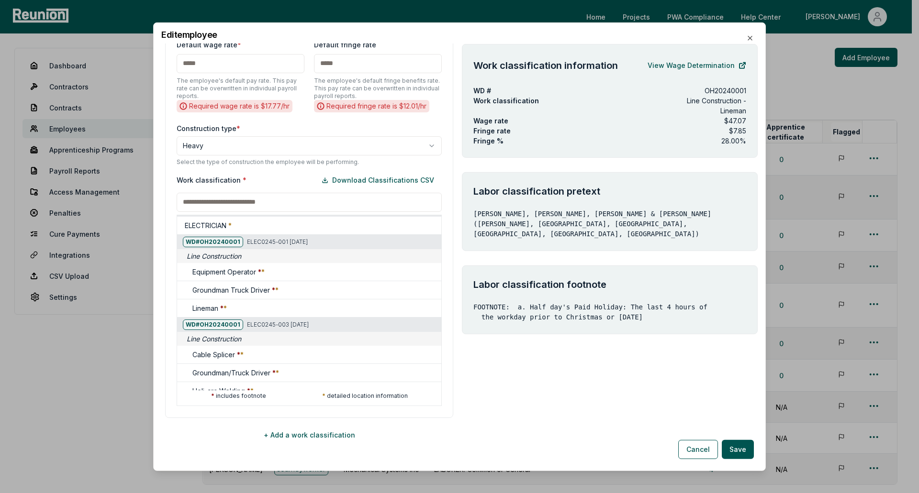
click at [403, 158] on p "Select the type of construction the employee will be performing." at bounding box center [309, 162] width 265 height 8
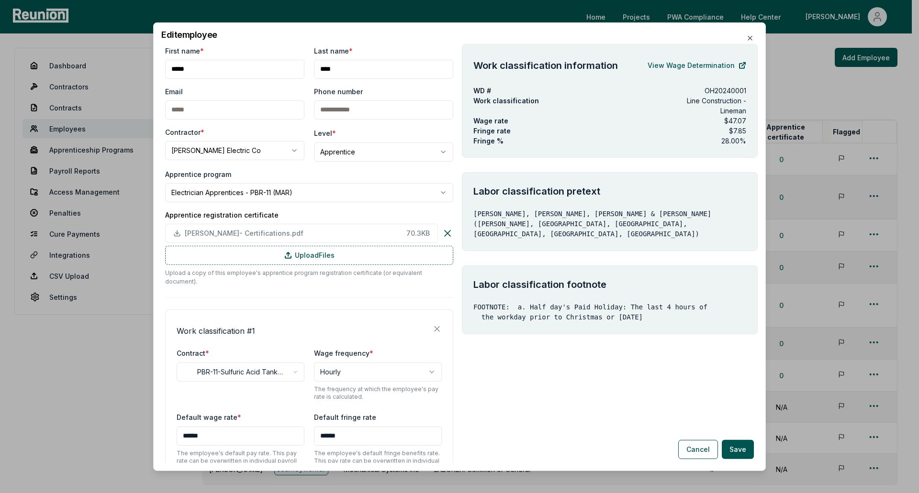
scroll to position [0, 0]
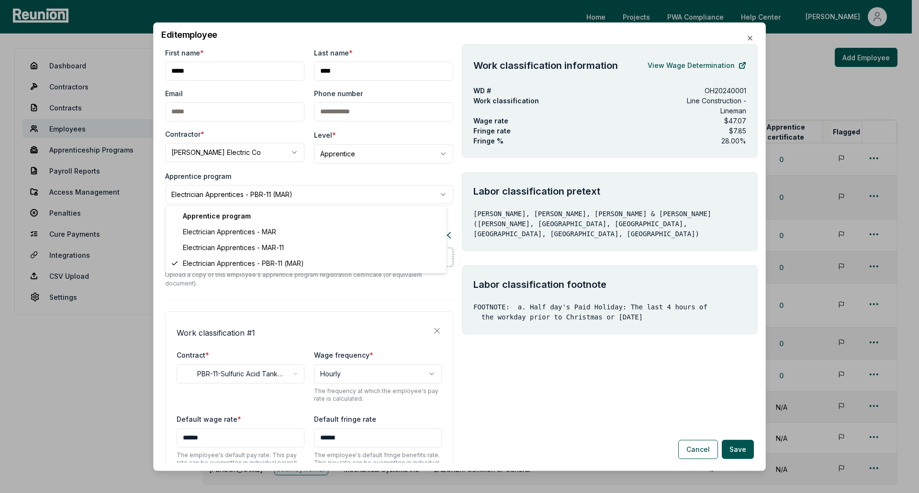
click at [307, 195] on body "Please visit us on your desktop We're working on making our marketplace mobile-…" at bounding box center [456, 302] width 912 height 605
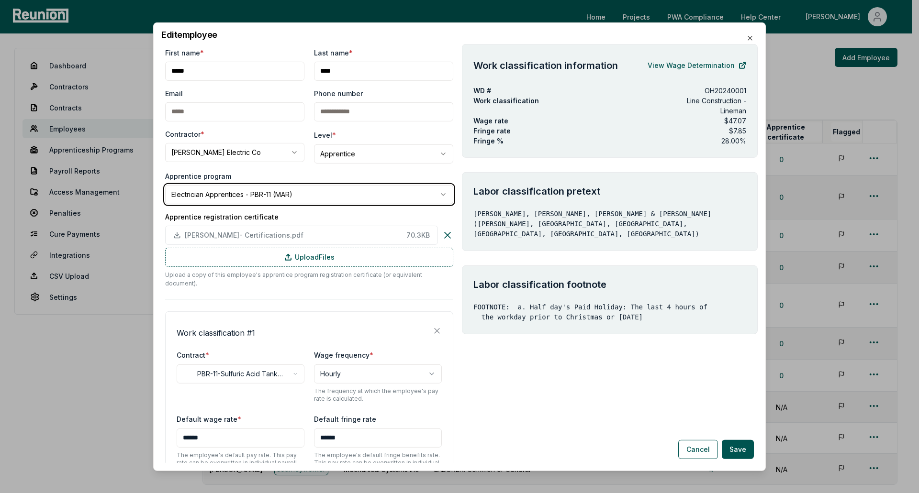
click at [307, 195] on body "Please visit us on your desktop We're working on making our marketplace mobile-…" at bounding box center [456, 302] width 912 height 605
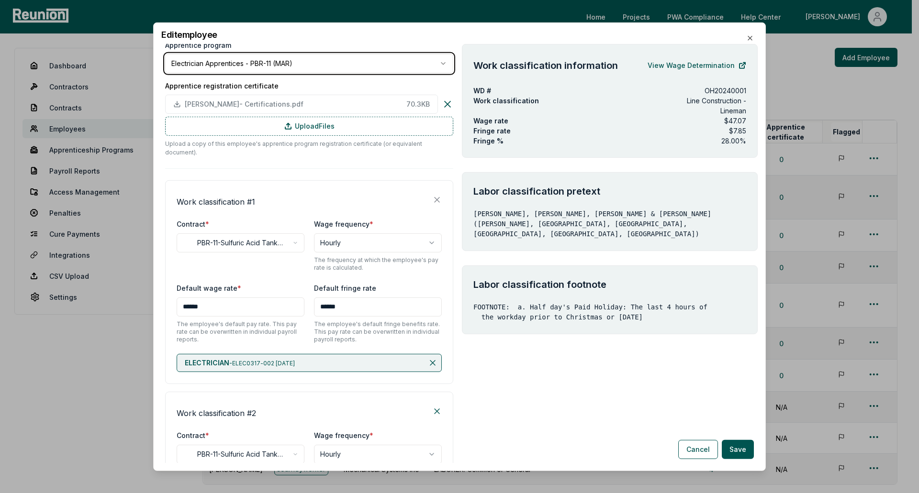
scroll to position [144, 0]
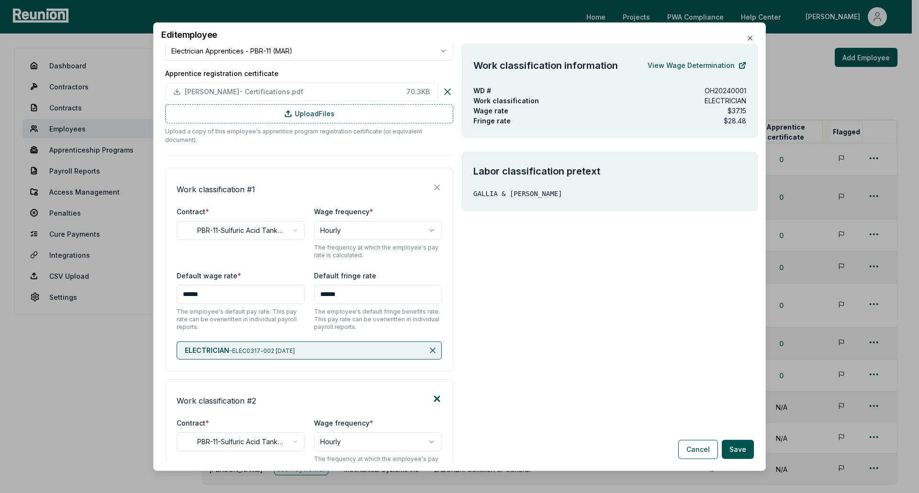
click at [434, 396] on icon at bounding box center [436, 398] width 5 height 5
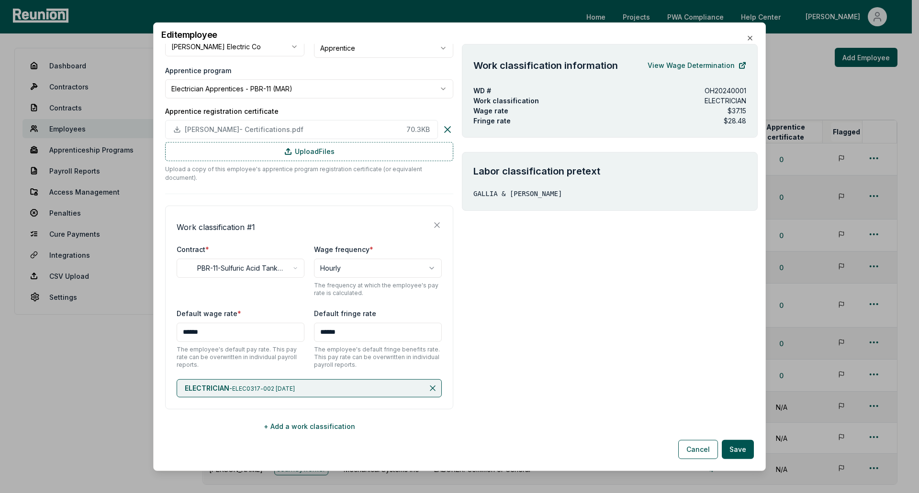
scroll to position [97, 0]
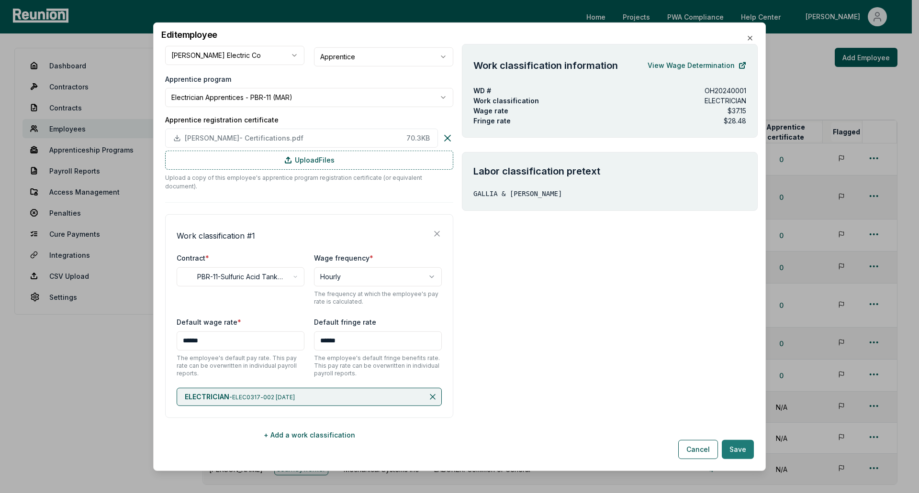
click at [742, 453] on button "Save" at bounding box center [738, 449] width 32 height 19
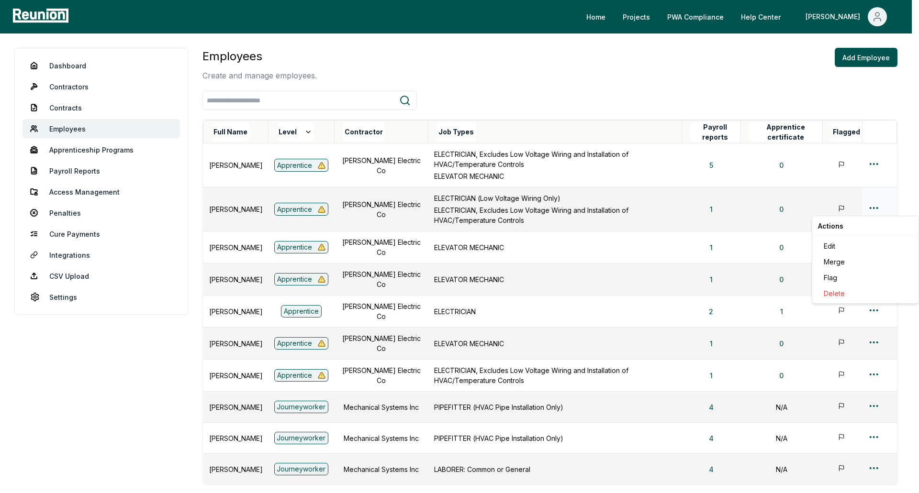
click at [869, 210] on html "Please visit us on your desktop We're working on making our marketplace mobile-…" at bounding box center [459, 302] width 919 height 605
click at [839, 248] on div "Edit" at bounding box center [865, 246] width 91 height 16
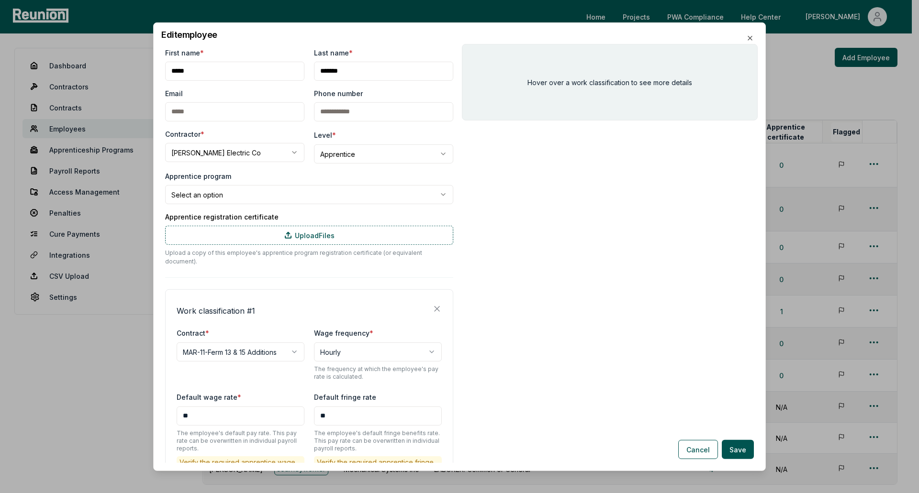
click at [221, 196] on body "Please visit us on your desktop We're working on making our marketplace mobile-…" at bounding box center [456, 302] width 912 height 605
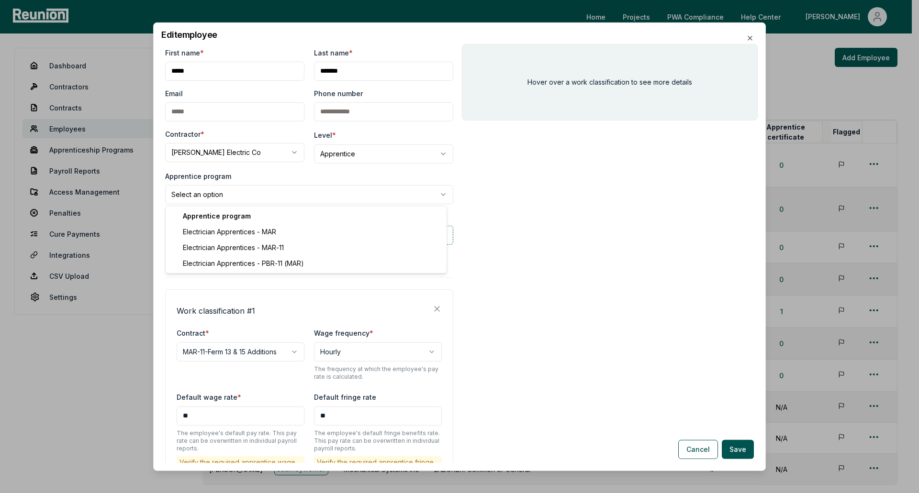
select select "**********"
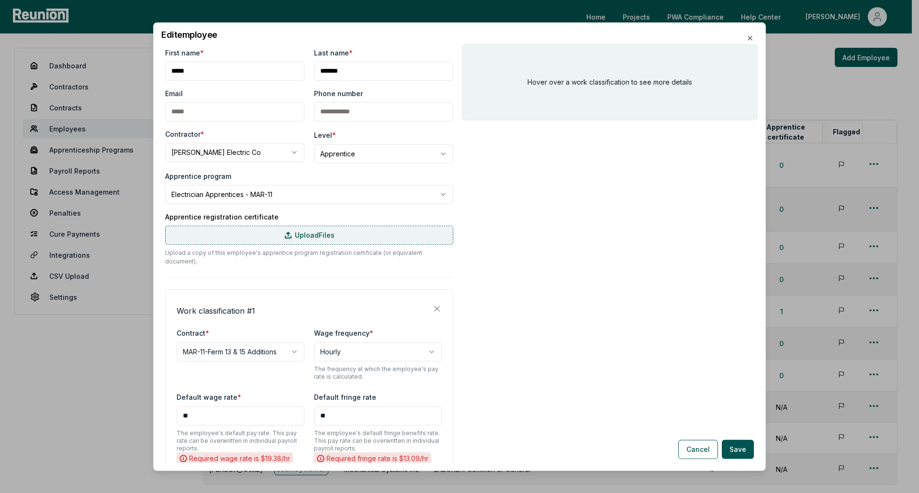
click at [223, 239] on label "Upload Files" at bounding box center [309, 234] width 288 height 19
click at [0, 0] on input "Upload Files" at bounding box center [0, 0] width 0 height 0
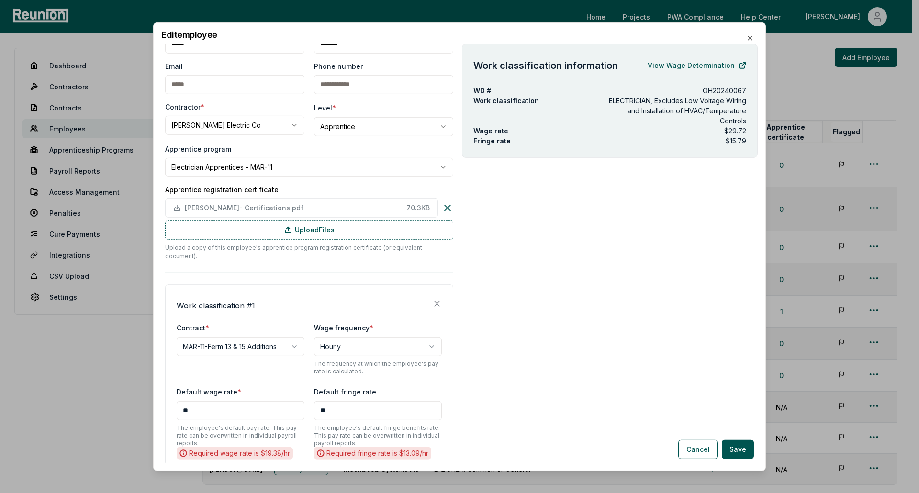
scroll to position [0, 0]
